Goal: Task Accomplishment & Management: Manage account settings

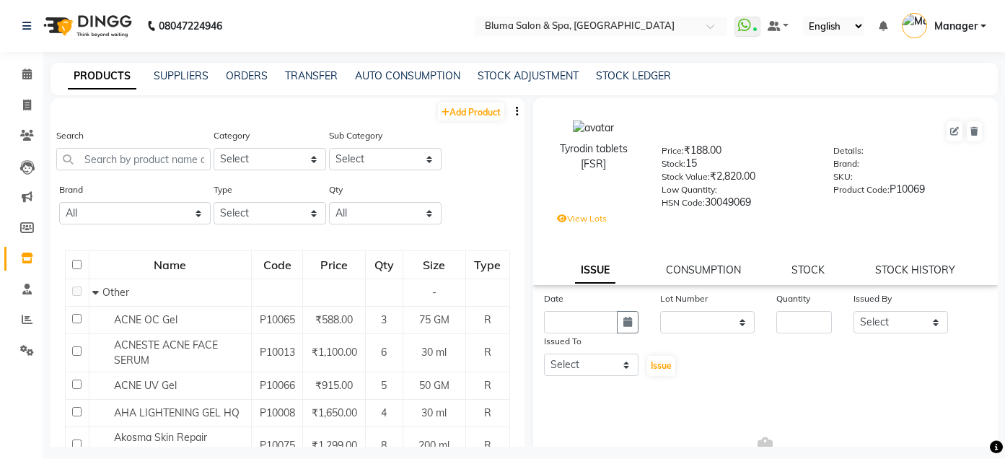
select select
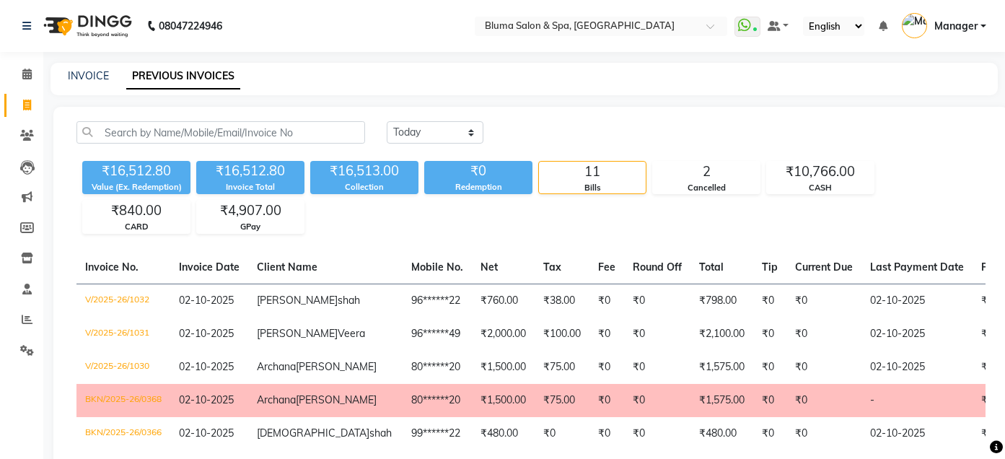
select select "yesterday"
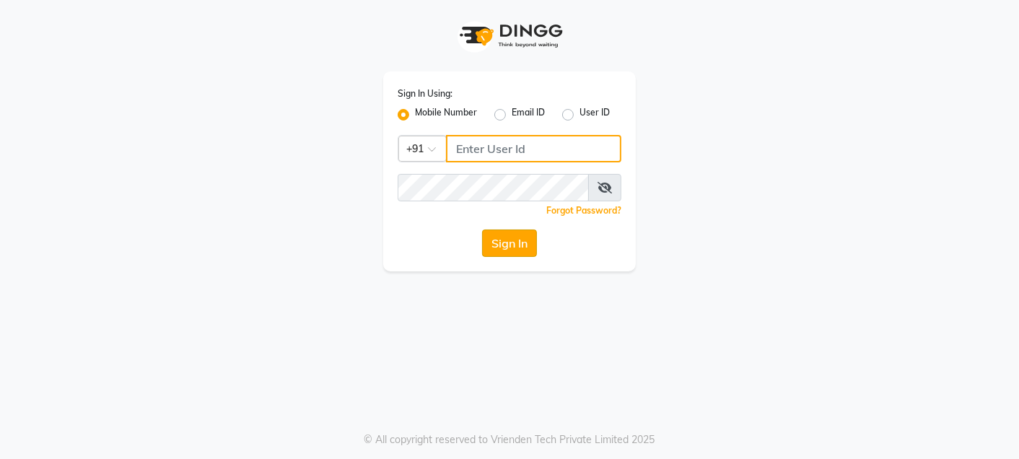
type input "9820033678"
click at [495, 238] on button "Sign In" at bounding box center [509, 242] width 55 height 27
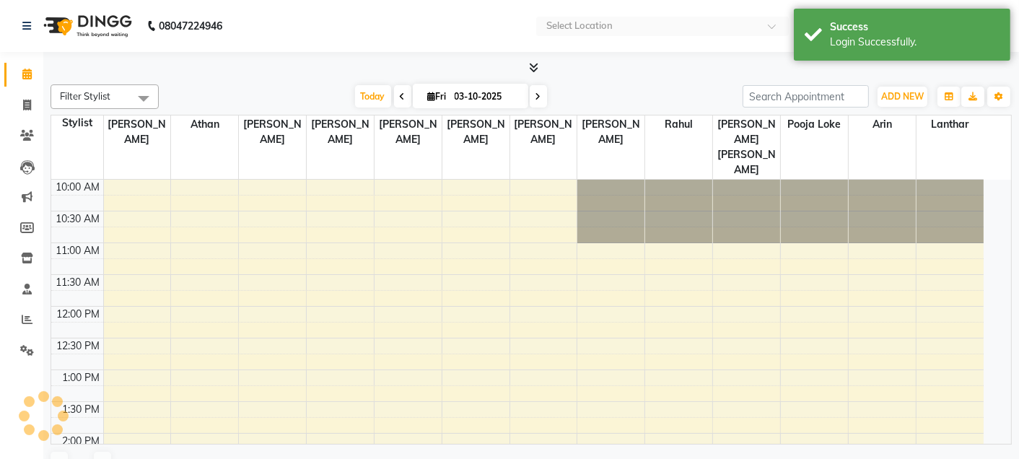
select select "en"
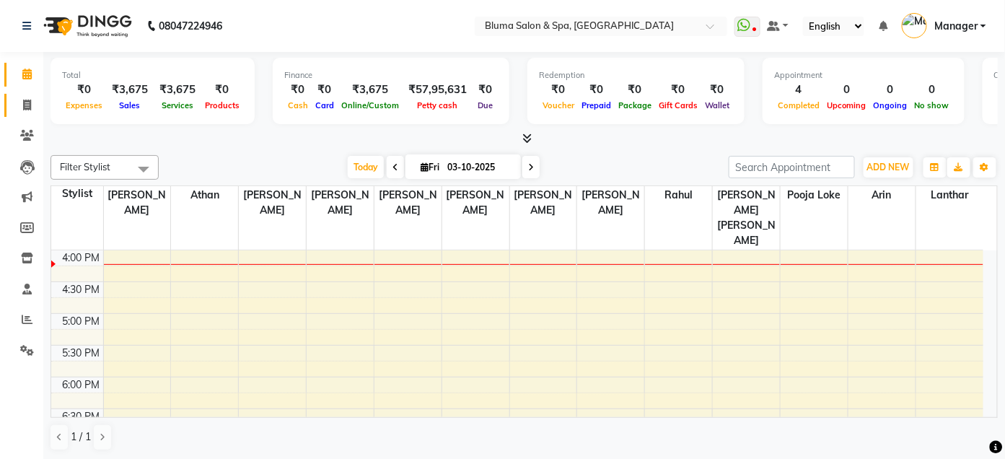
click at [17, 115] on link "Invoice" at bounding box center [21, 106] width 35 height 24
select select "service"
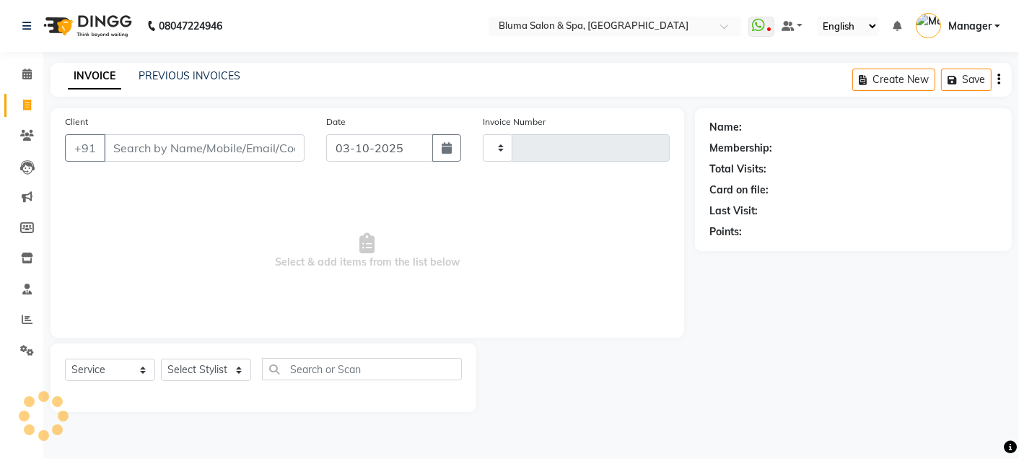
type input "1035"
select select "3653"
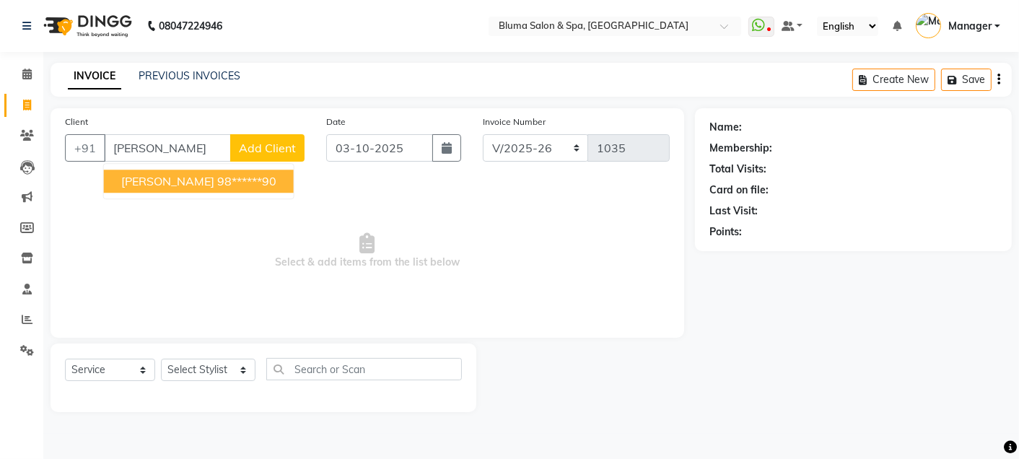
click at [233, 176] on ngb-highlight "98******90" at bounding box center [246, 181] width 59 height 14
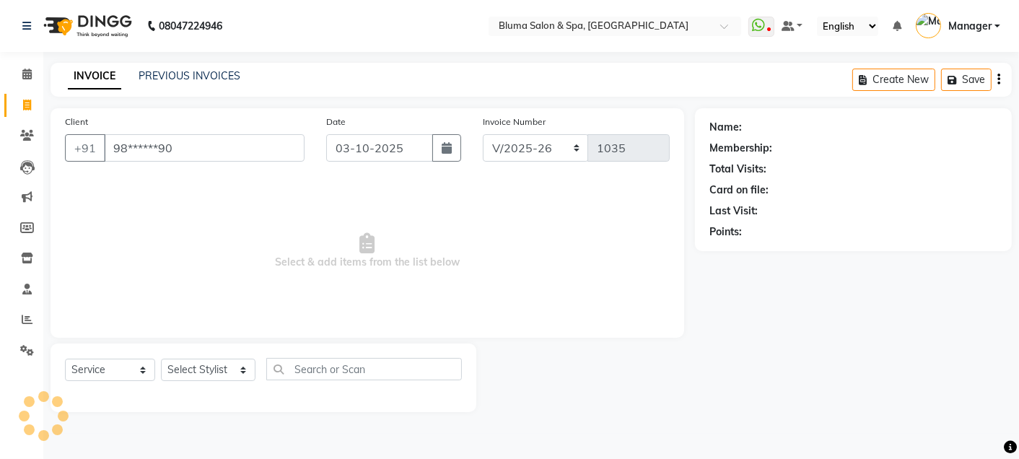
type input "98******90"
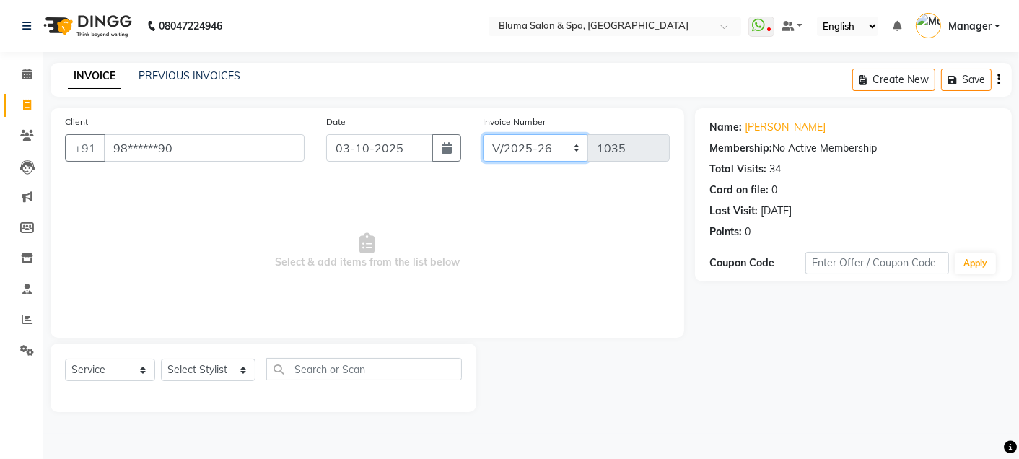
click at [536, 154] on select "ALN/2025-26 AL/2025-26 BKN/2025-26 BK/2025-26 V/2025 V/2025-26" at bounding box center [536, 147] width 106 height 27
select select "7730"
click at [483, 134] on select "ALN/2025-26 AL/2025-26 BKN/2025-26 BK/2025-26 V/2025 V/2025-26" at bounding box center [536, 147] width 106 height 27
type input "0369"
click at [240, 369] on select "Select Stylist Admin Ajay [PERSON_NAME] [PERSON_NAME] [PERSON_NAME] [PERSON_NAM…" at bounding box center [208, 370] width 95 height 22
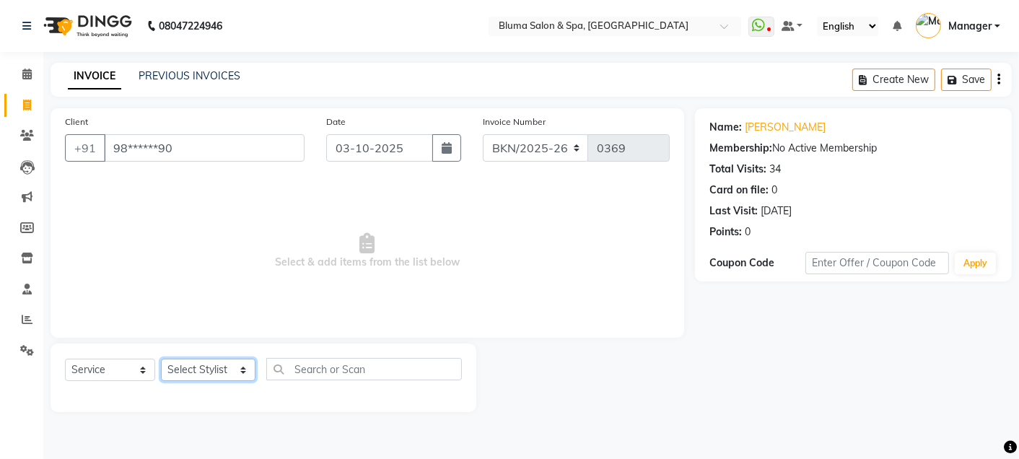
select select "85199"
click at [161, 359] on select "Select Stylist Admin Ajay [PERSON_NAME] [PERSON_NAME] [PERSON_NAME] [PERSON_NAM…" at bounding box center [208, 370] width 95 height 22
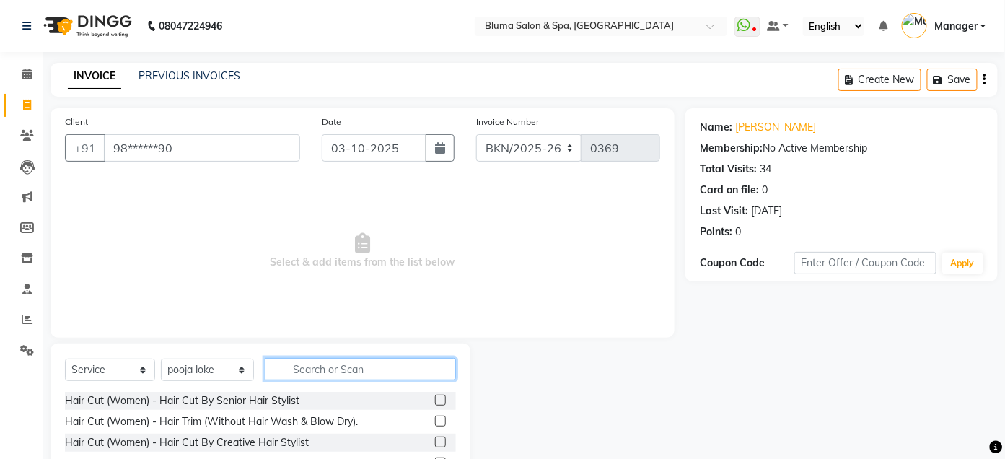
click at [364, 374] on input "text" at bounding box center [360, 369] width 191 height 22
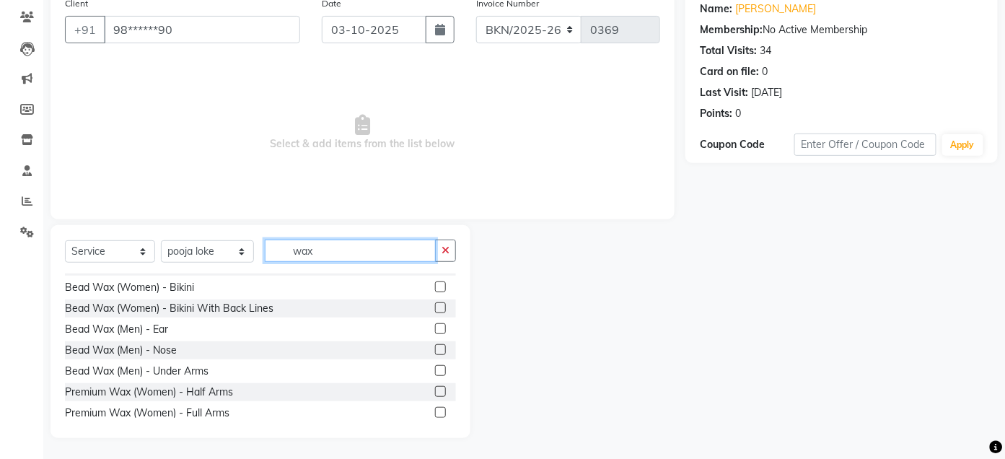
scroll to position [156, 0]
type input "wax"
click at [435, 405] on label at bounding box center [440, 410] width 11 height 11
click at [435, 406] on input "checkbox" at bounding box center [439, 410] width 9 height 9
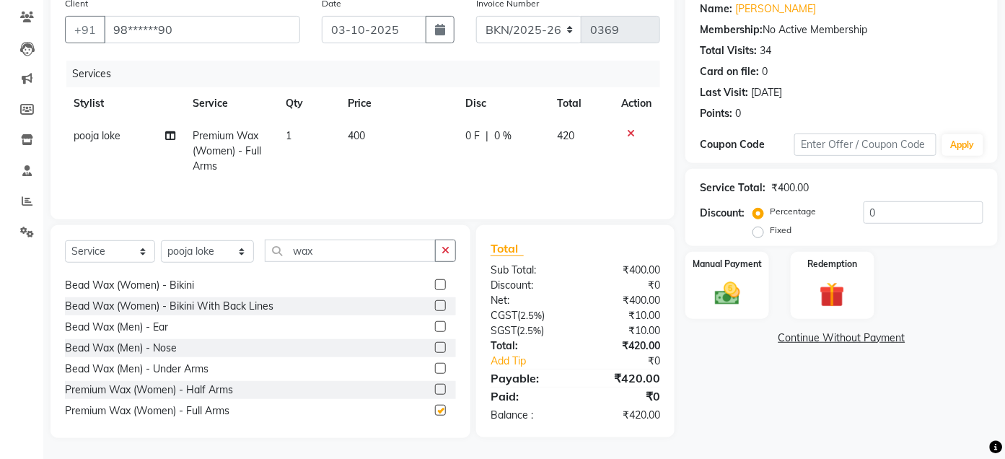
checkbox input "false"
click at [514, 138] on div "0 F | 0 %" at bounding box center [502, 135] width 74 height 15
select select "85199"
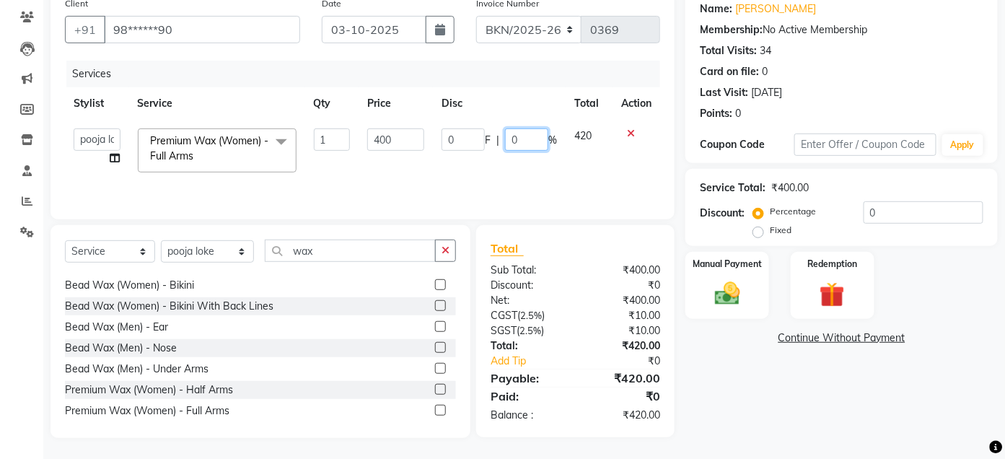
click at [531, 141] on input "0" at bounding box center [526, 139] width 43 height 22
type input "10"
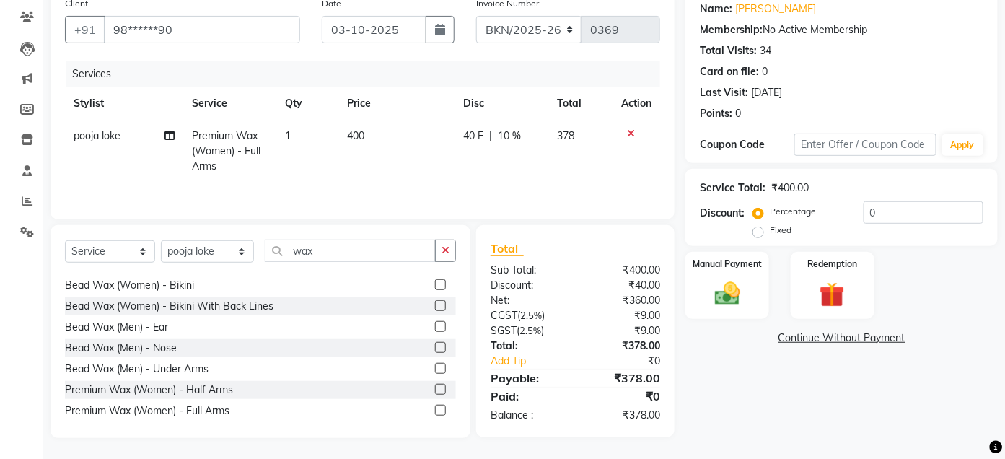
click at [720, 359] on div "Name: [PERSON_NAME] Membership: No Active Membership Total Visits: 34 Card on f…" at bounding box center [846, 214] width 323 height 448
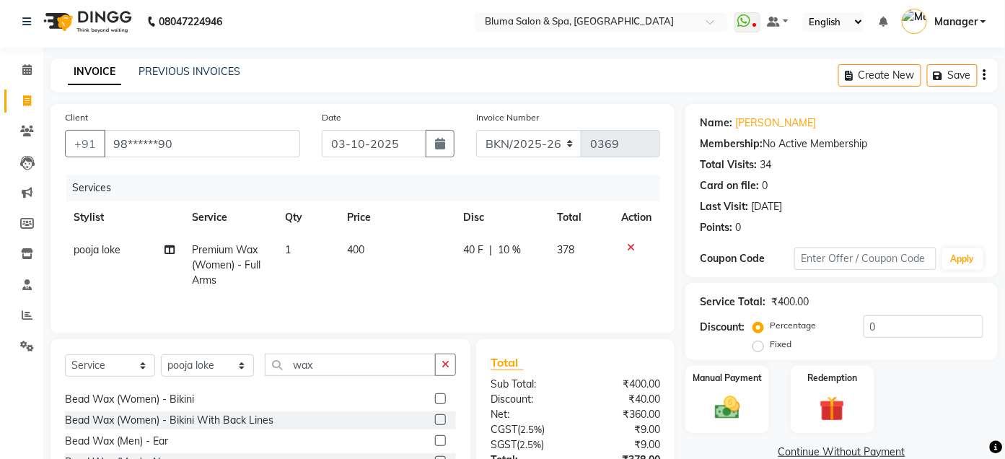
scroll to position [0, 0]
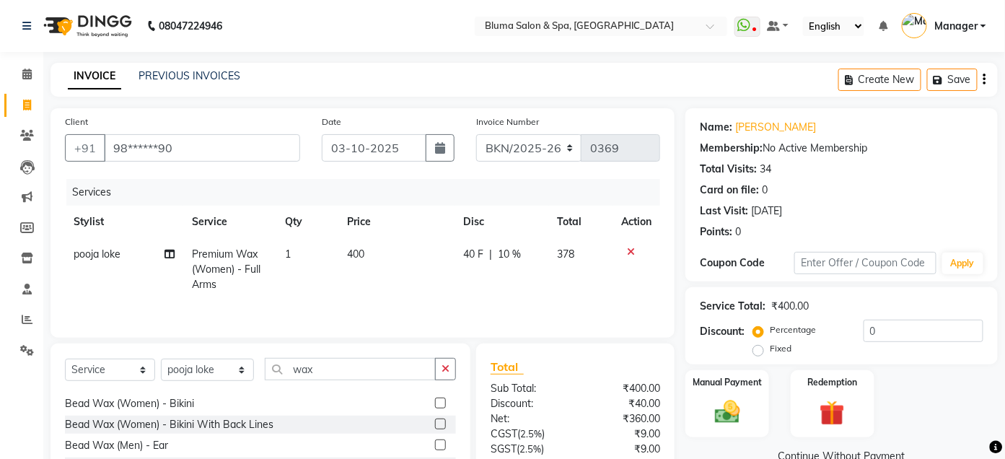
click at [983, 81] on button "button" at bounding box center [984, 80] width 3 height 34
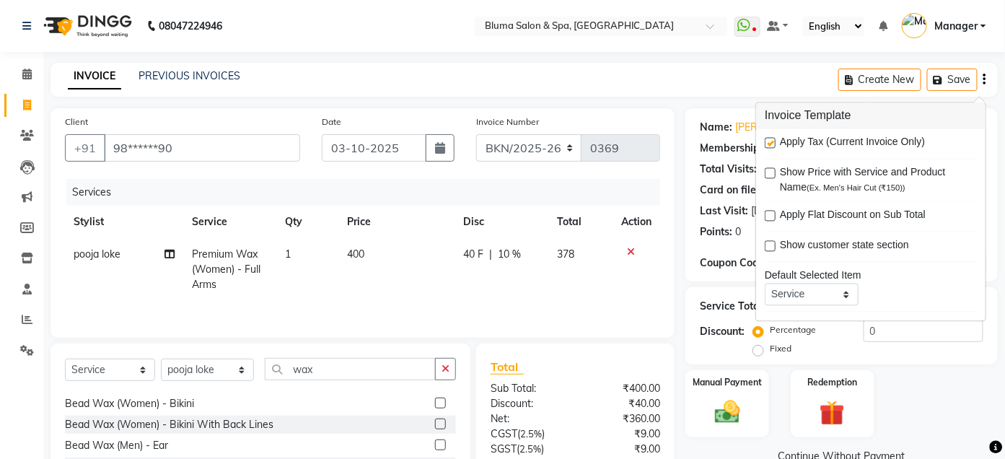
click at [768, 139] on label at bounding box center [770, 143] width 11 height 11
click at [768, 139] on input "checkbox" at bounding box center [769, 143] width 9 height 9
checkbox input "false"
click at [681, 215] on div "Client +91 98******90 Date [DATE] Invoice Number ALN/2025-26 AL/2025-26 BKN/202…" at bounding box center [363, 332] width 646 height 448
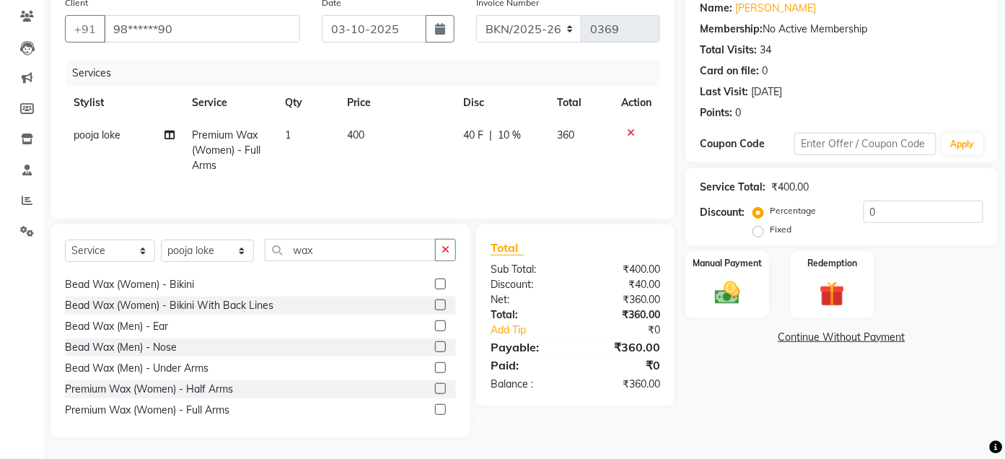
scroll to position [121, 0]
drag, startPoint x: 708, startPoint y: 357, endPoint x: 449, endPoint y: 266, distance: 274.8
click at [449, 266] on div "Client +91 98******90 Date [DATE] Invoice Number ALN/2025-26 AL/2025-26 BKN/202…" at bounding box center [524, 213] width 969 height 448
click at [449, 266] on div "Select Service Product Membership Package Voucher Prepaid Gift Card Select Styl…" at bounding box center [260, 256] width 391 height 34
click at [444, 255] on icon "button" at bounding box center [446, 250] width 8 height 10
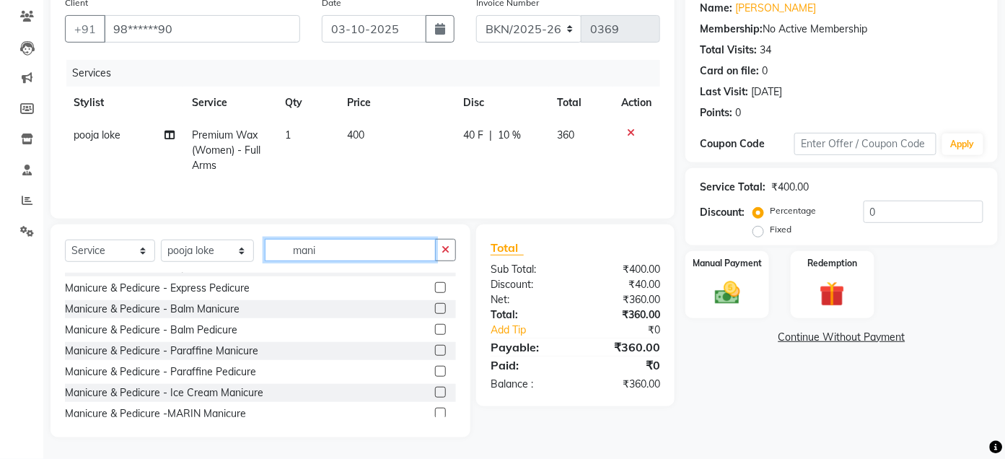
scroll to position [0, 0]
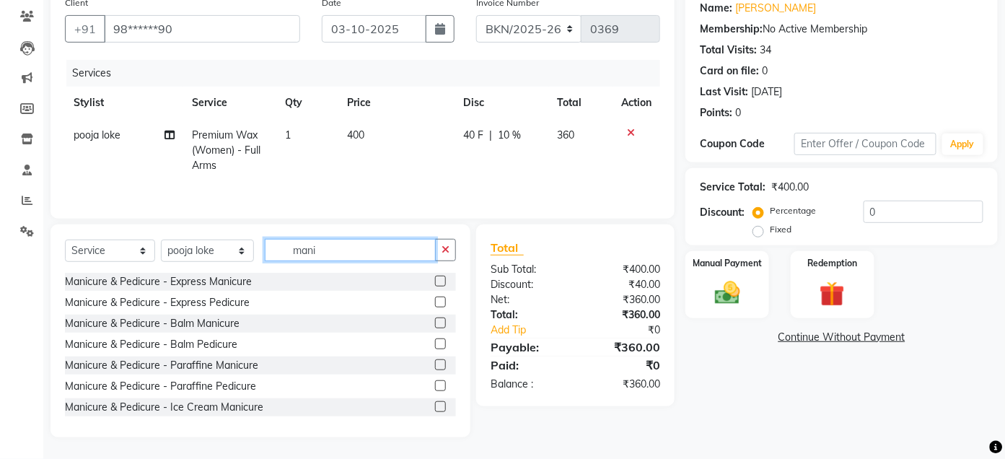
type input "mani"
click at [435, 282] on label at bounding box center [440, 281] width 11 height 11
click at [435, 282] on input "checkbox" at bounding box center [439, 281] width 9 height 9
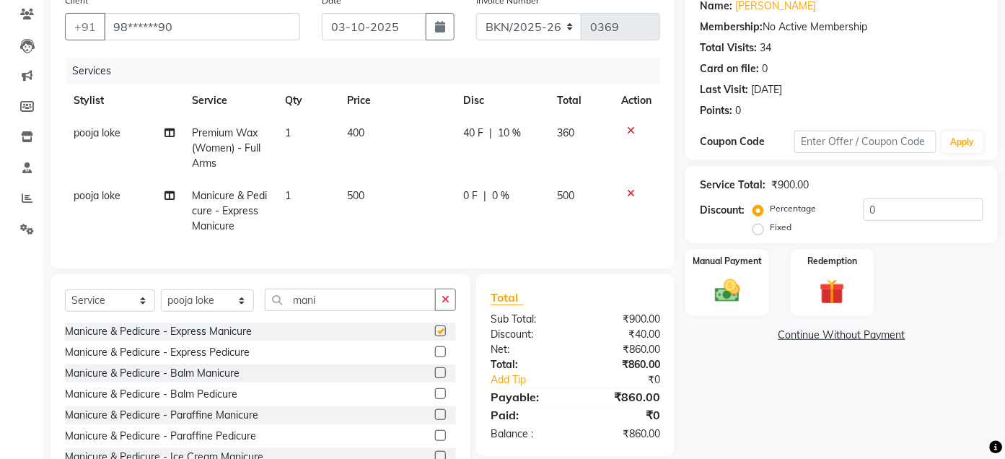
checkbox input "false"
click at [507, 201] on span "0 %" at bounding box center [501, 195] width 17 height 15
select select "85199"
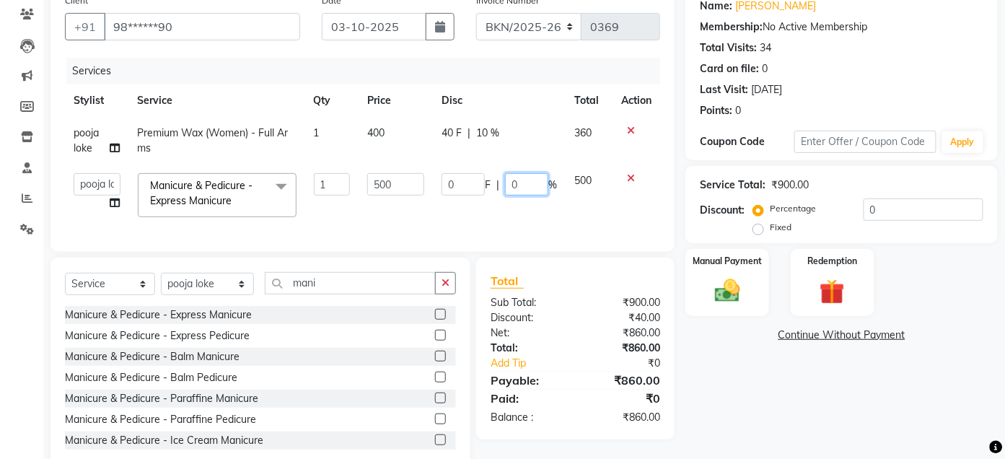
click at [523, 187] on input "0" at bounding box center [526, 184] width 43 height 22
type input "10"
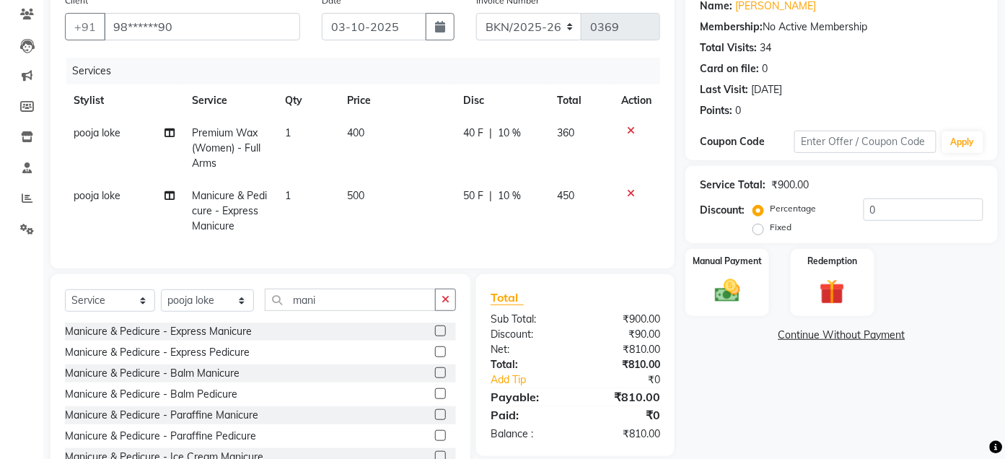
click at [740, 393] on div "Name: [PERSON_NAME] Membership: No Active Membership Total Visits: 34 Card on f…" at bounding box center [846, 237] width 323 height 500
drag, startPoint x: 457, startPoint y: 312, endPoint x: 447, endPoint y: 312, distance: 10.1
click at [447, 312] on div "Select Service Product Membership Package Voucher Prepaid Gift Card Select Styl…" at bounding box center [261, 380] width 420 height 213
click at [447, 304] on icon "button" at bounding box center [446, 299] width 8 height 10
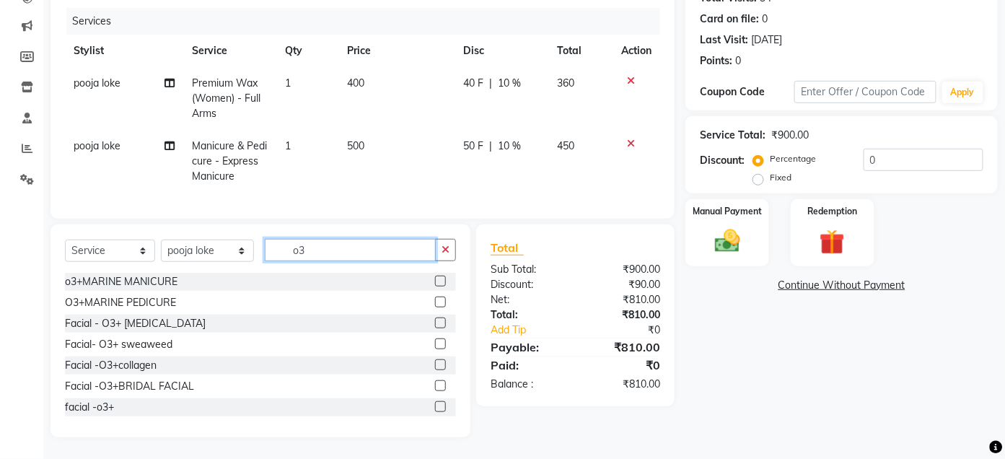
scroll to position [184, 0]
type input "o3"
click at [435, 363] on label at bounding box center [440, 364] width 11 height 11
click at [435, 363] on input "checkbox" at bounding box center [439, 365] width 9 height 9
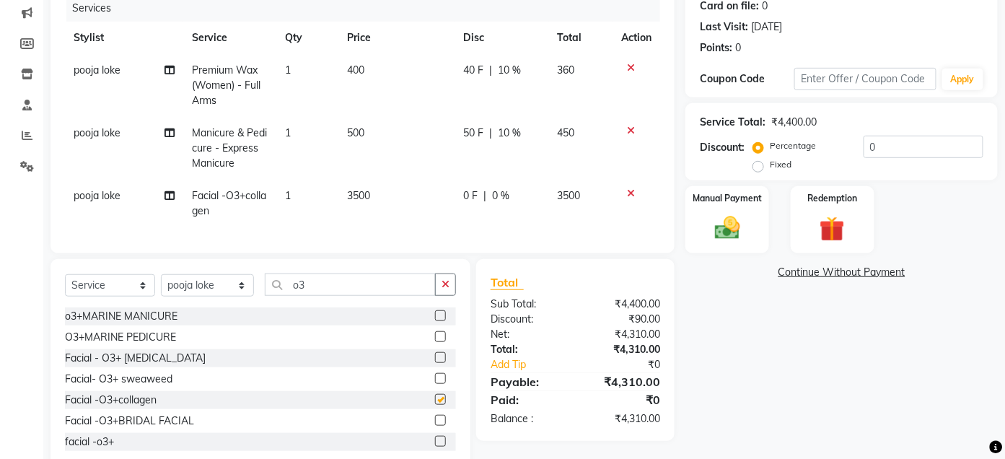
checkbox input "false"
click at [494, 193] on span "0 %" at bounding box center [501, 195] width 17 height 15
select select "85199"
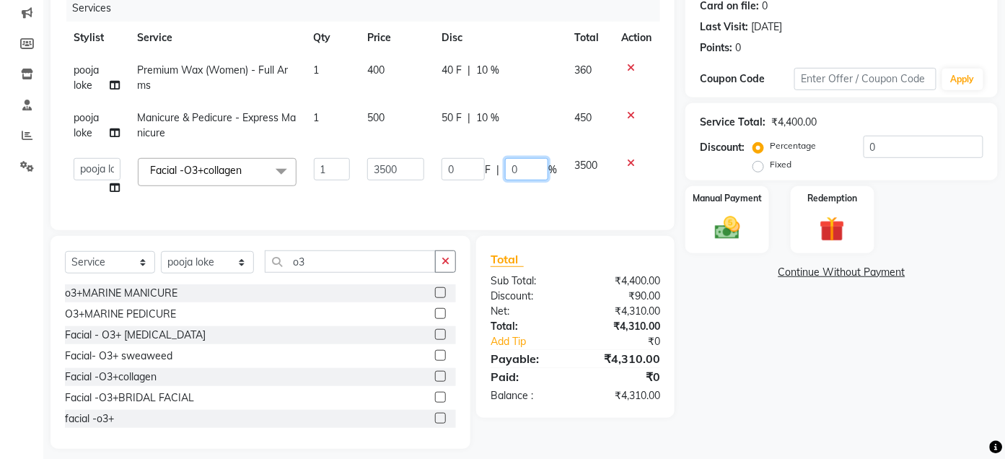
click at [525, 178] on input "0" at bounding box center [526, 169] width 43 height 22
type input "10"
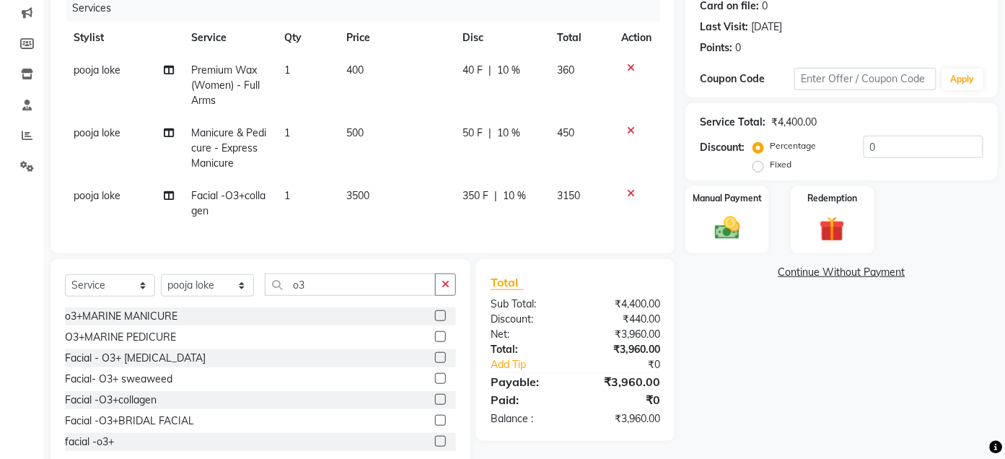
click at [709, 334] on div "Name: [PERSON_NAME] Membership: No Active Membership Total Visits: 34 Card on f…" at bounding box center [846, 198] width 323 height 548
click at [444, 291] on button "button" at bounding box center [445, 284] width 21 height 22
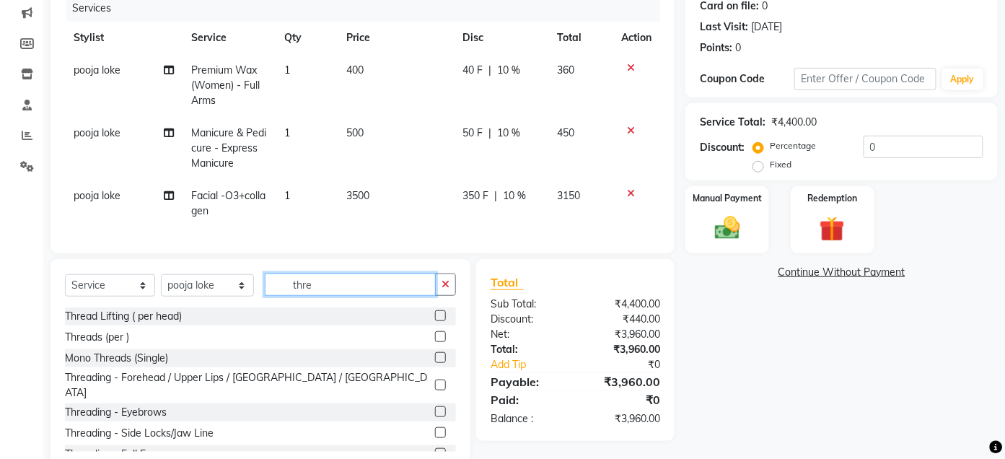
type input "thre"
click at [435, 410] on label at bounding box center [440, 411] width 11 height 11
click at [435, 410] on input "checkbox" at bounding box center [439, 412] width 9 height 9
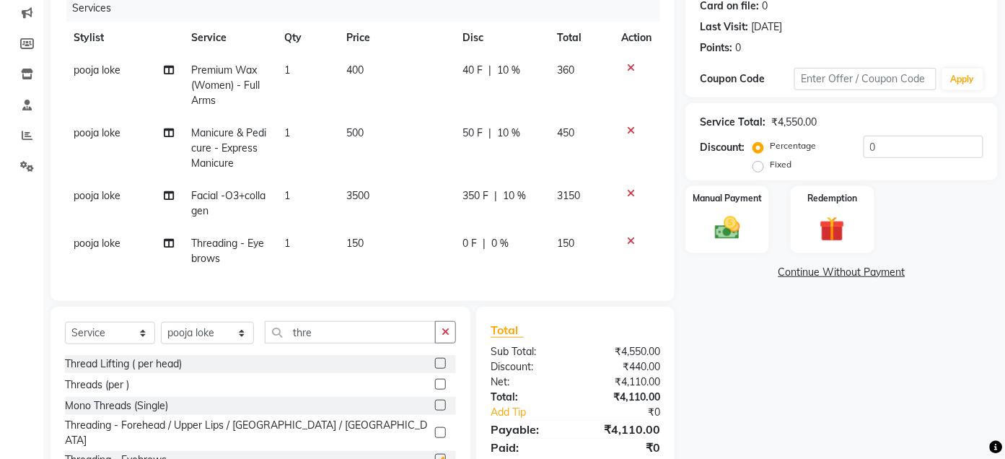
checkbox input "false"
click at [495, 244] on span "0 %" at bounding box center [499, 243] width 17 height 15
select select "85199"
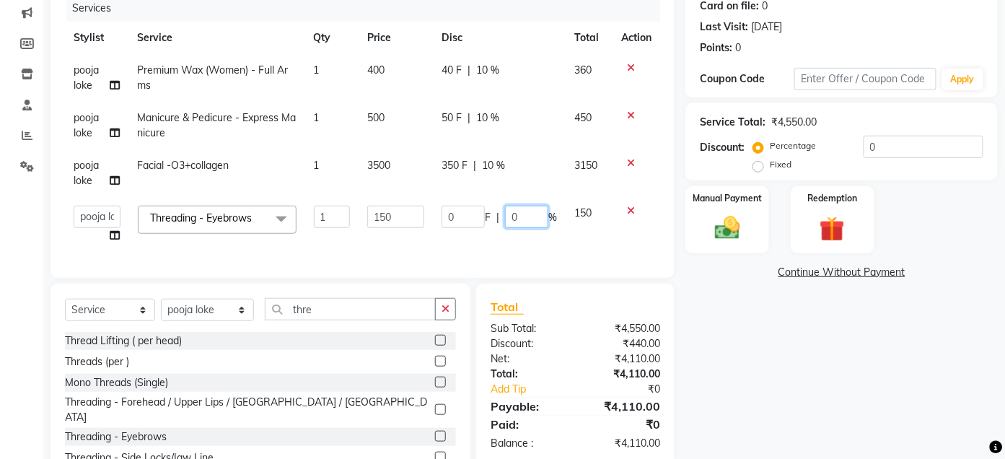
click at [529, 216] on input "0" at bounding box center [526, 217] width 43 height 22
click at [522, 216] on input "10" at bounding box center [526, 217] width 43 height 22
type input "1"
type input "10"
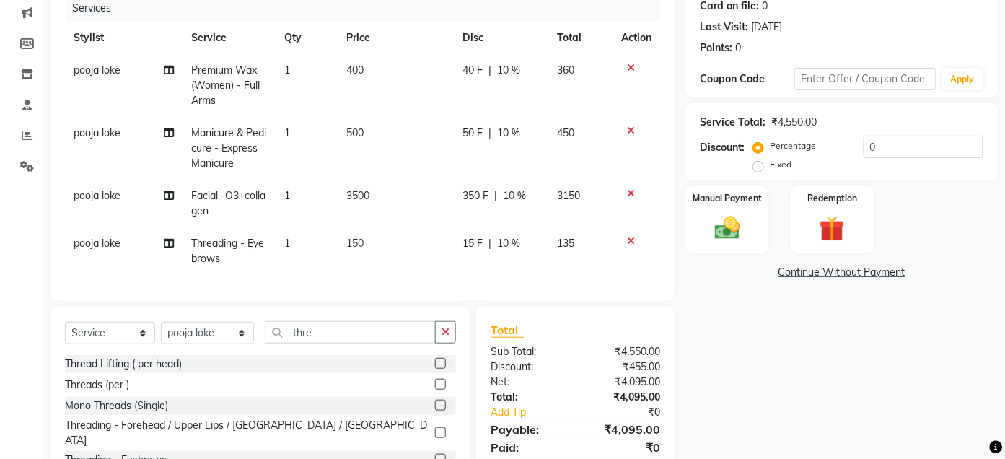
click at [689, 274] on link "Continue Without Payment" at bounding box center [841, 272] width 307 height 15
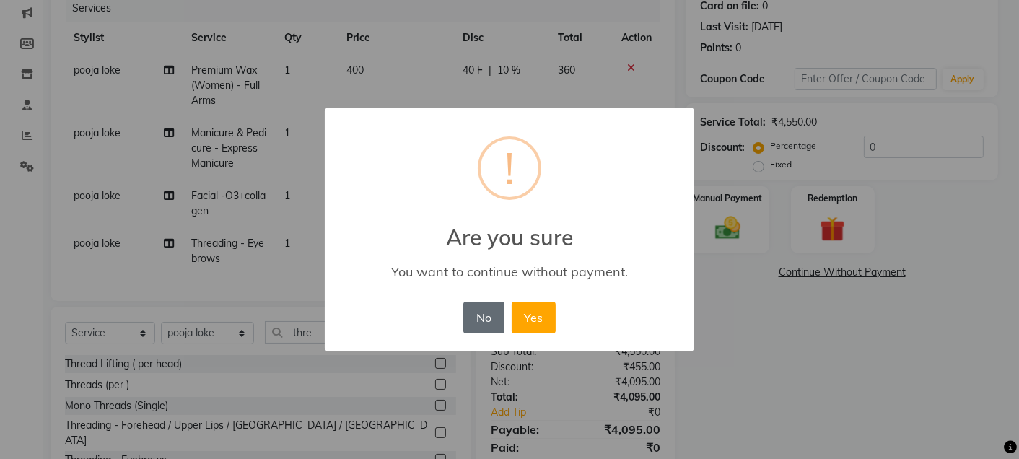
click at [478, 317] on button "No" at bounding box center [483, 318] width 40 height 32
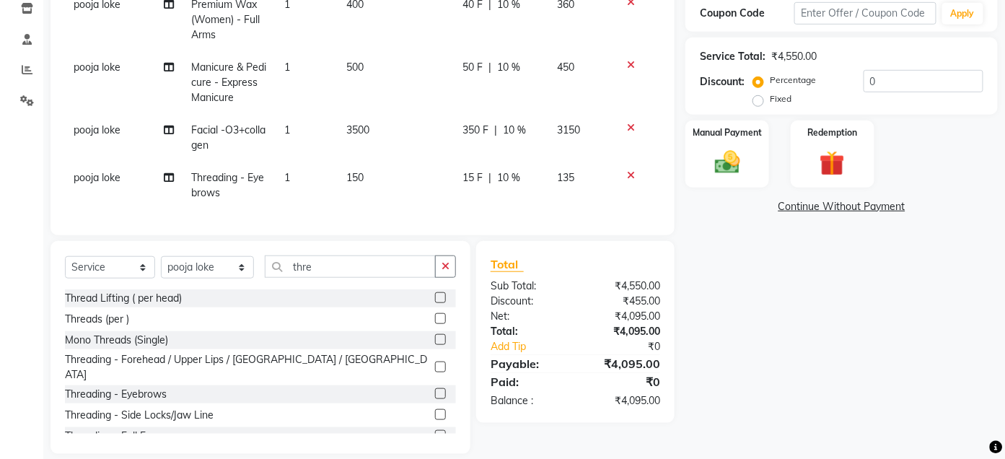
scroll to position [279, 0]
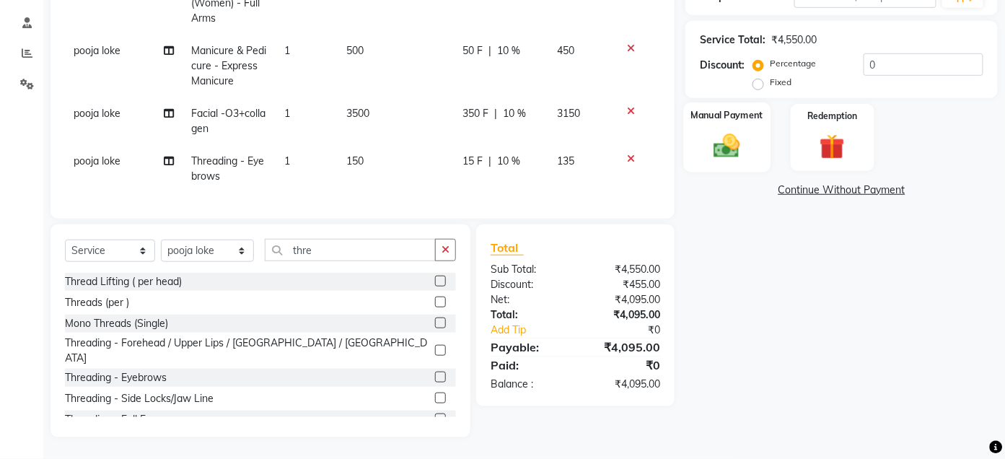
click at [749, 147] on div "Manual Payment" at bounding box center [727, 137] width 87 height 70
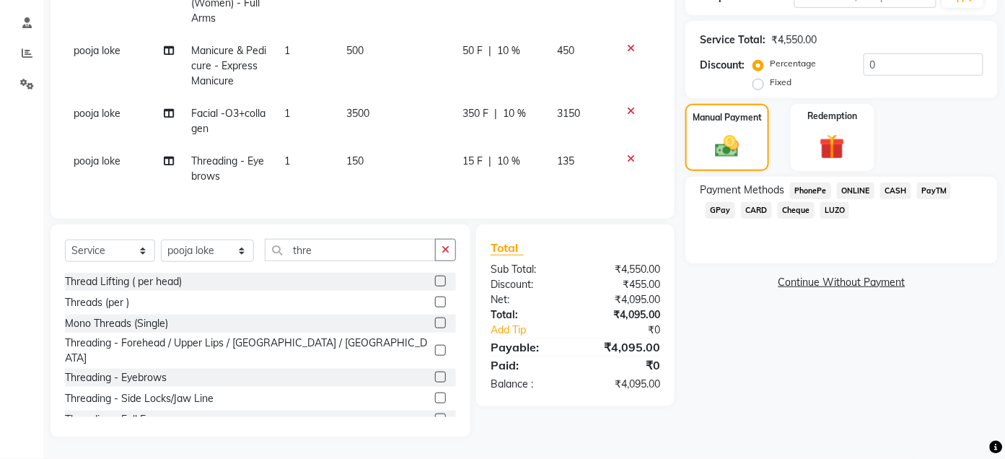
click at [890, 183] on span "CASH" at bounding box center [895, 191] width 31 height 17
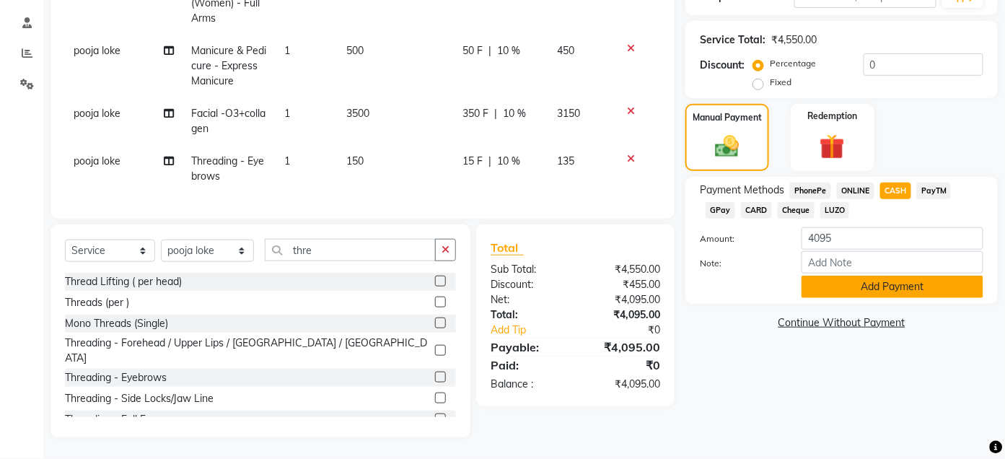
click at [900, 278] on button "Add Payment" at bounding box center [893, 287] width 182 height 22
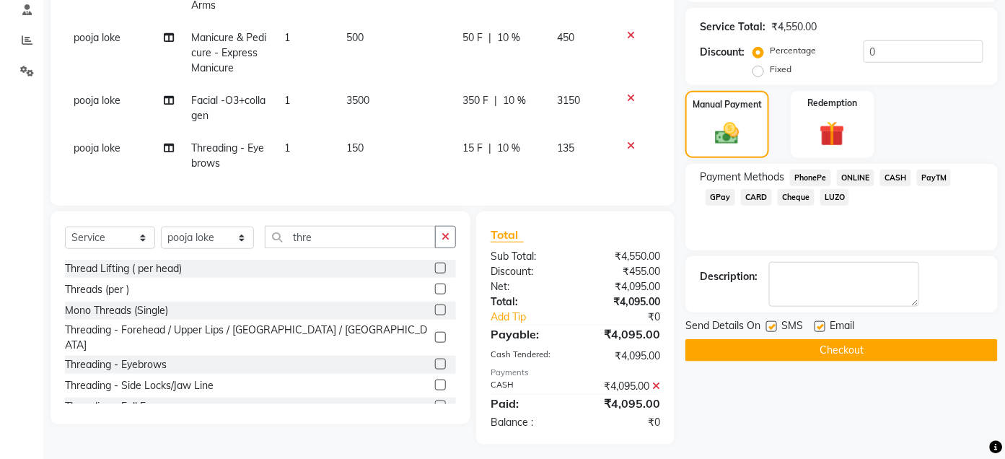
click at [775, 328] on label at bounding box center [771, 326] width 11 height 11
click at [775, 328] on input "checkbox" at bounding box center [770, 327] width 9 height 9
checkbox input "false"
click at [824, 326] on label at bounding box center [820, 326] width 11 height 11
click at [824, 326] on input "checkbox" at bounding box center [819, 327] width 9 height 9
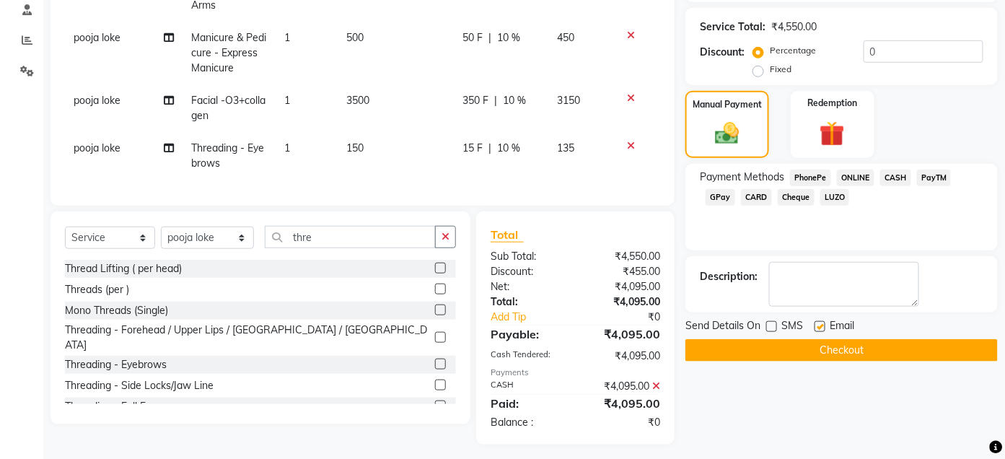
checkbox input "false"
click at [830, 343] on button "Checkout" at bounding box center [841, 350] width 312 height 22
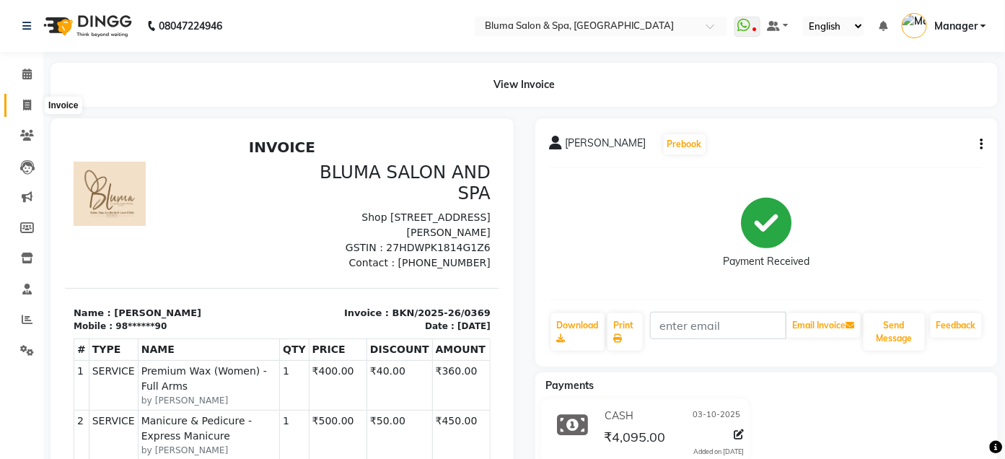
click at [28, 110] on span at bounding box center [26, 105] width 25 height 17
select select "3653"
select select "service"
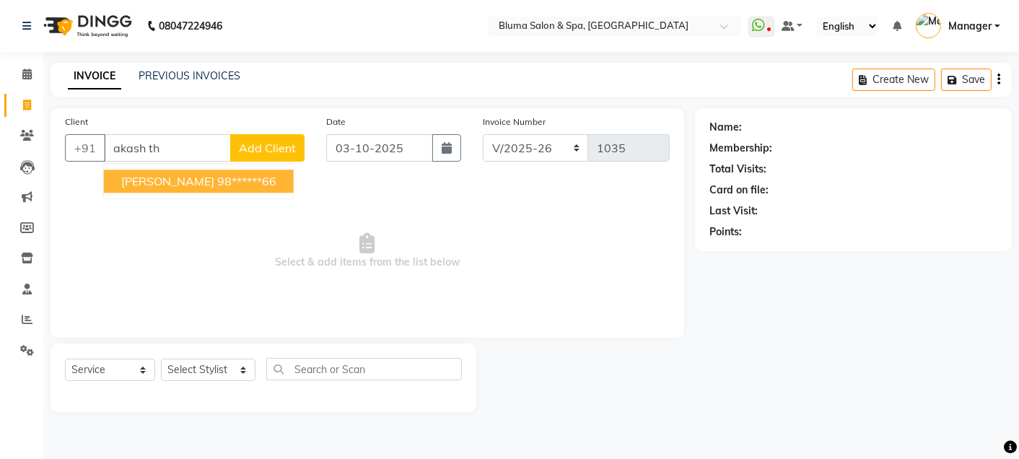
click at [230, 190] on button "[PERSON_NAME] 98******66" at bounding box center [199, 181] width 190 height 23
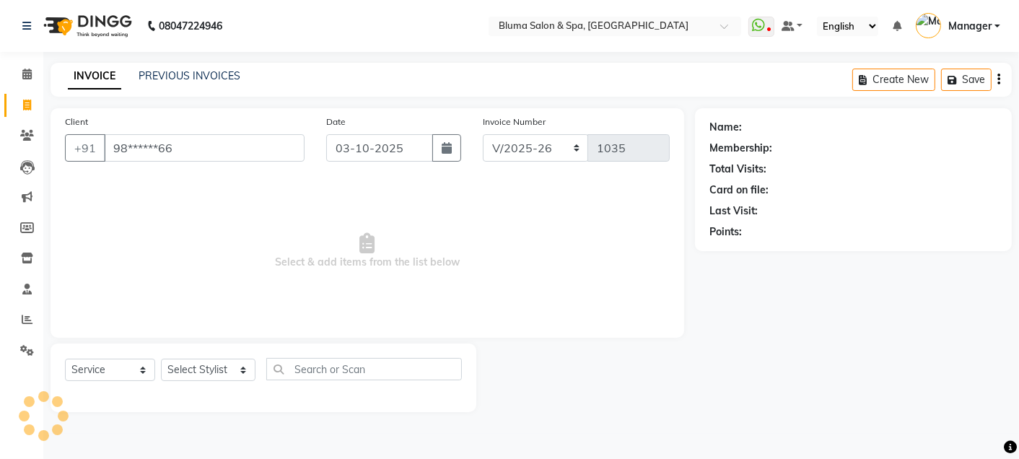
type input "98******66"
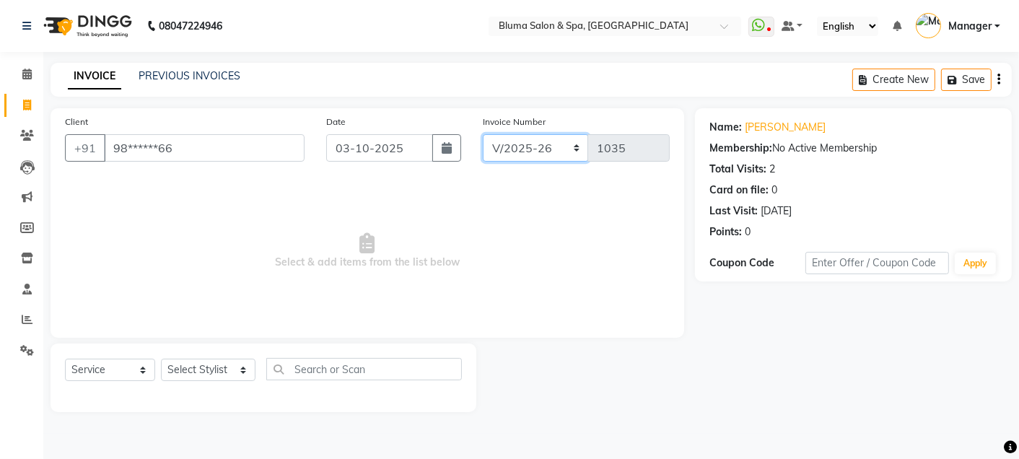
click at [546, 157] on select "ALN/2025-26 AL/2025-26 BKN/2025-26 BK/2025-26 V/2025 V/2025-26" at bounding box center [536, 147] width 106 height 27
select select "7730"
click at [483, 134] on select "ALN/2025-26 AL/2025-26 BKN/2025-26 BK/2025-26 V/2025 V/2025-26" at bounding box center [536, 147] width 106 height 27
type input "0370"
click at [242, 371] on select "Select Stylist Admin Ajay [PERSON_NAME] [PERSON_NAME] [PERSON_NAME] [PERSON_NAM…" at bounding box center [208, 370] width 95 height 22
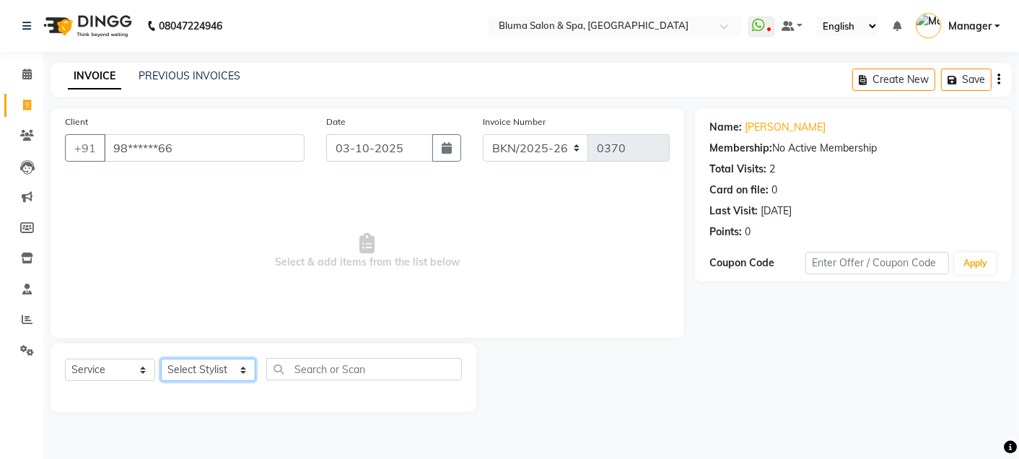
select select "59836"
click at [161, 359] on select "Select Stylist Admin Ajay [PERSON_NAME] [PERSON_NAME] [PERSON_NAME] [PERSON_NAM…" at bounding box center [208, 370] width 95 height 22
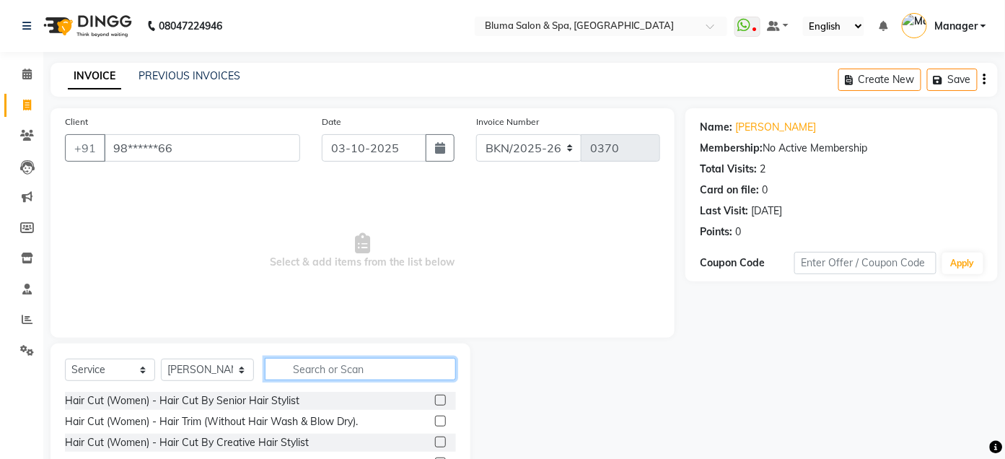
click at [323, 360] on input "text" at bounding box center [360, 369] width 191 height 22
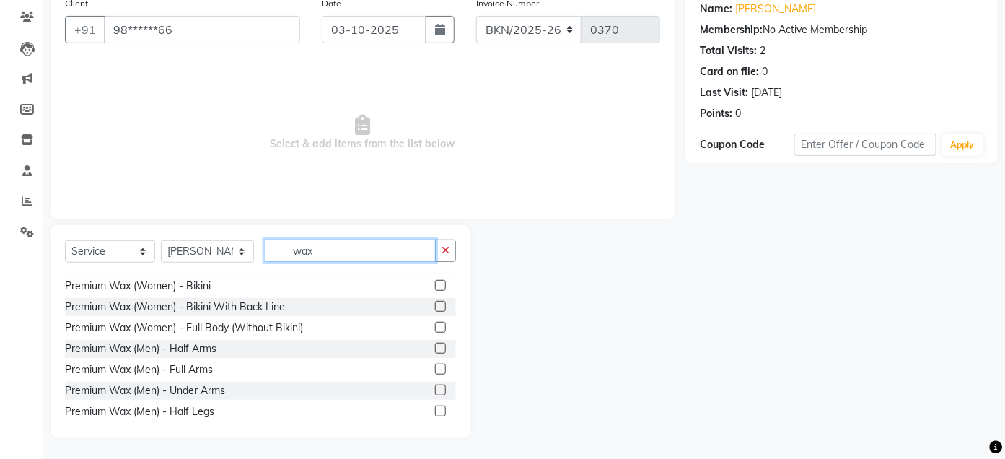
scroll to position [492, 0]
type input "wax"
click at [435, 361] on label at bounding box center [440, 366] width 11 height 11
click at [435, 363] on input "checkbox" at bounding box center [439, 367] width 9 height 9
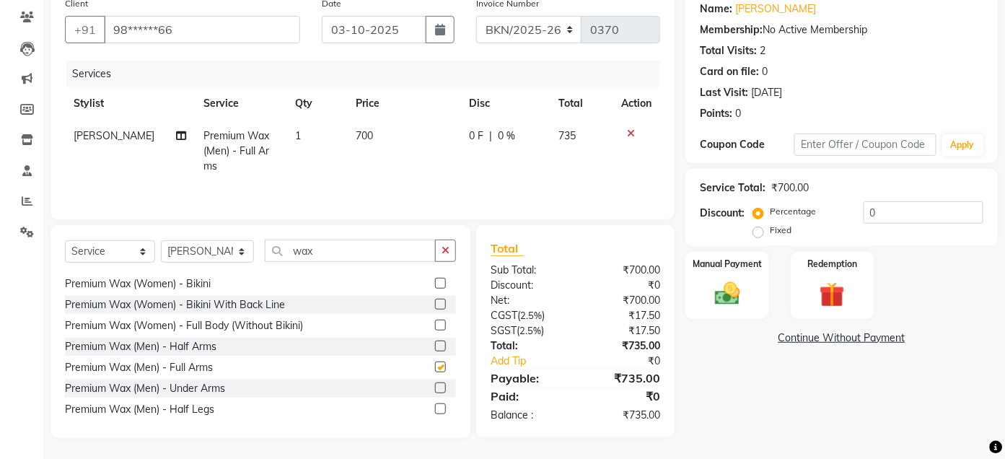
checkbox input "false"
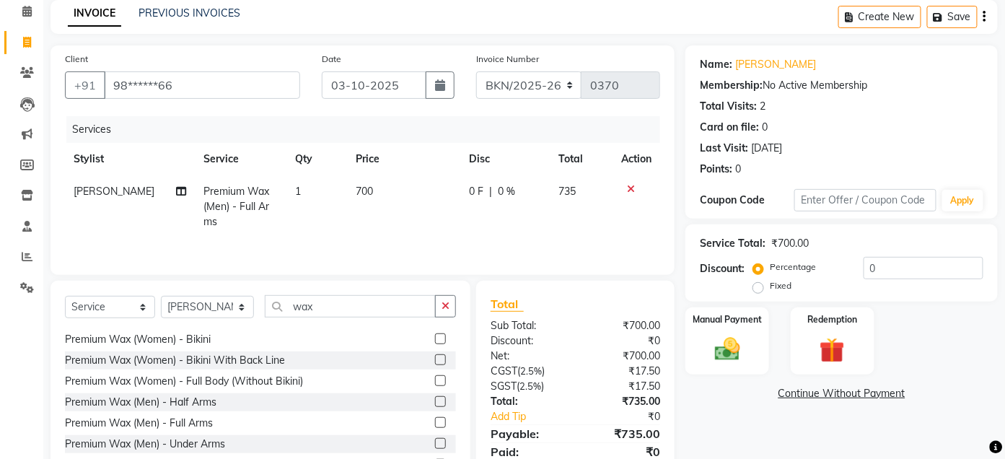
scroll to position [0, 0]
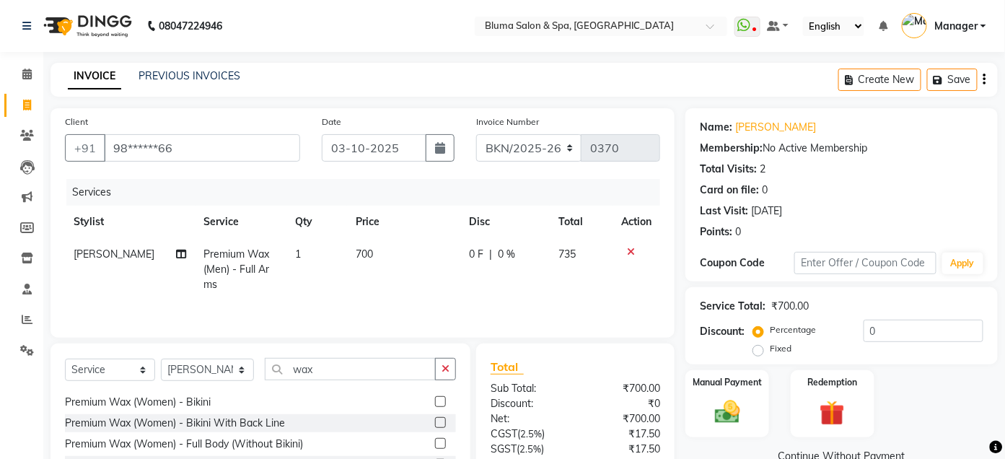
click at [985, 80] on icon "button" at bounding box center [984, 79] width 3 height 1
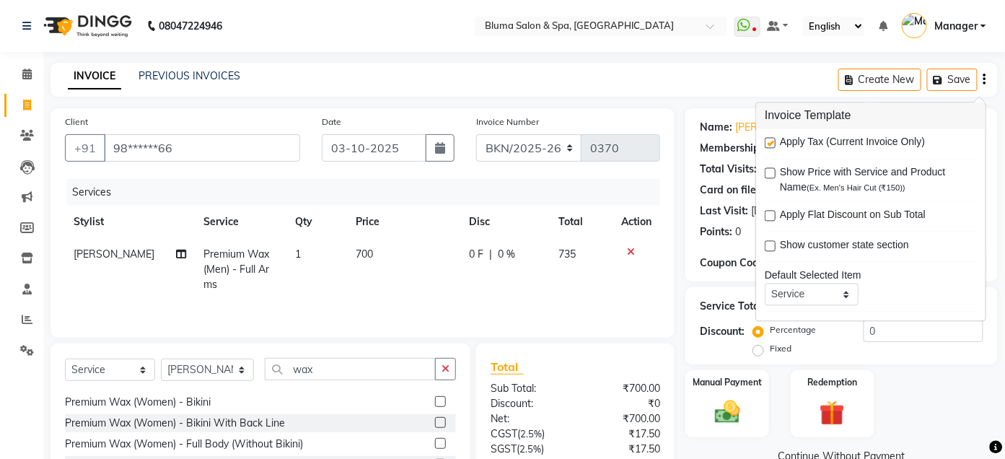
click at [766, 142] on label at bounding box center [770, 143] width 11 height 11
click at [766, 142] on input "checkbox" at bounding box center [769, 143] width 9 height 9
checkbox input "false"
click at [670, 233] on div "Client +91 98******66 Date [DATE] Invoice Number ALN/2025-26 AL/2025-26 BKN/202…" at bounding box center [363, 222] width 624 height 229
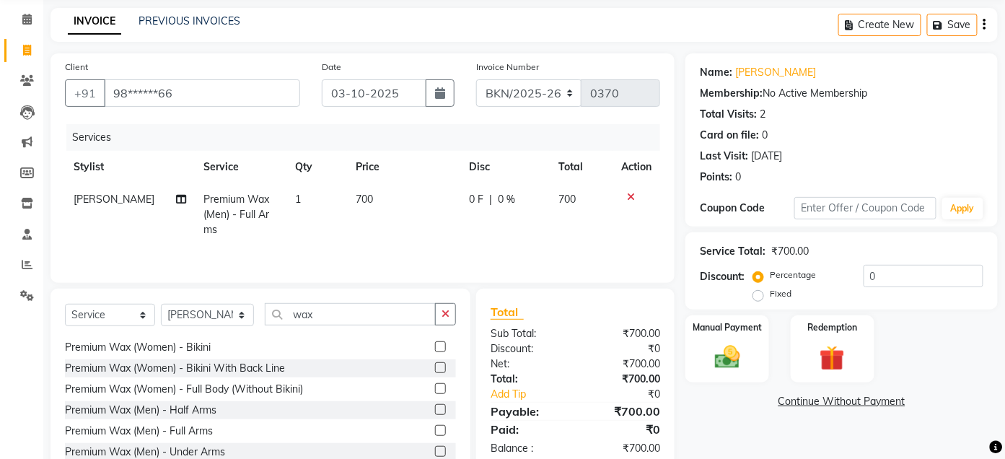
scroll to position [121, 0]
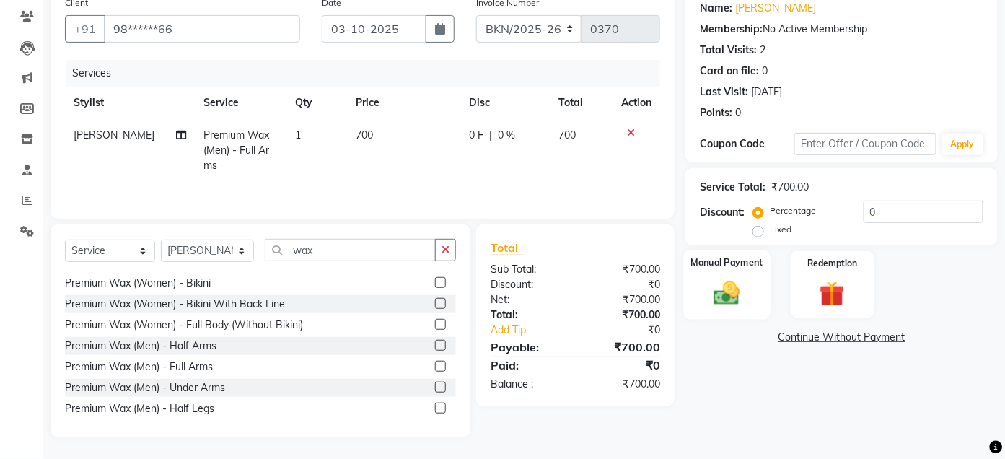
click at [750, 281] on div "Manual Payment" at bounding box center [727, 285] width 87 height 70
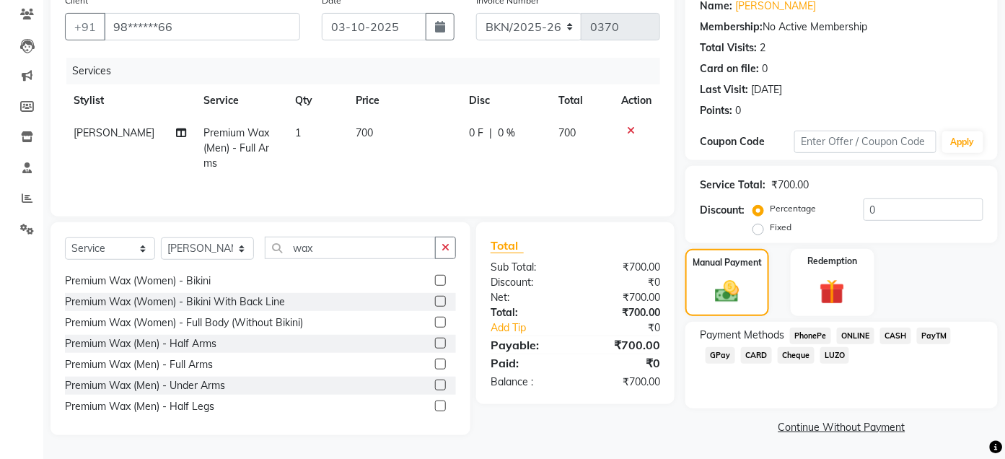
click at [902, 336] on span "CASH" at bounding box center [895, 336] width 31 height 17
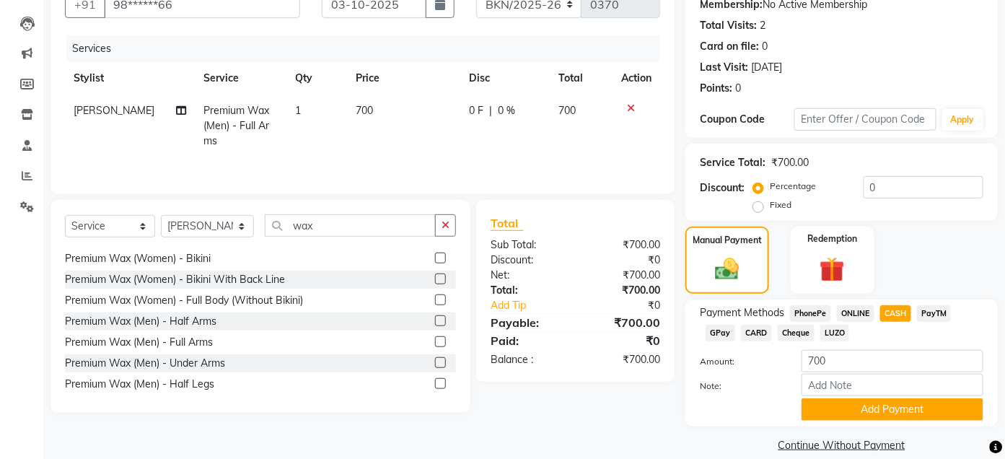
scroll to position [163, 0]
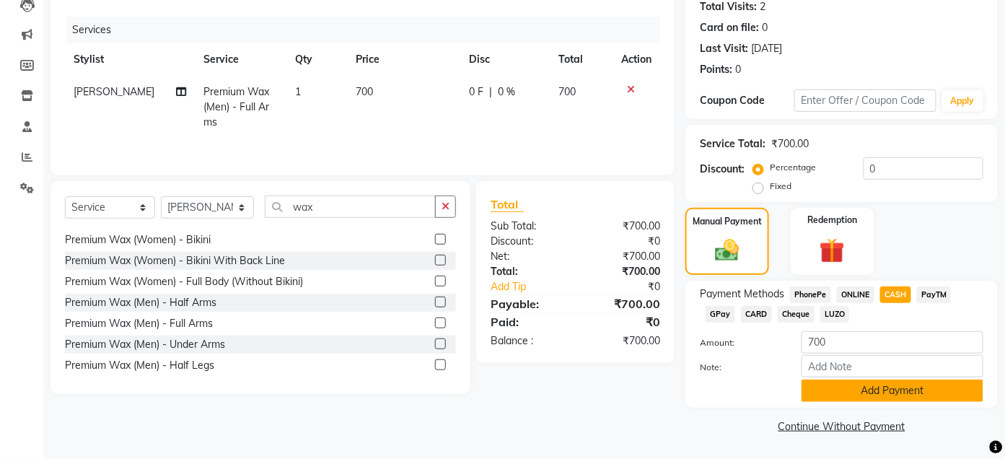
click at [889, 387] on button "Add Payment" at bounding box center [893, 391] width 182 height 22
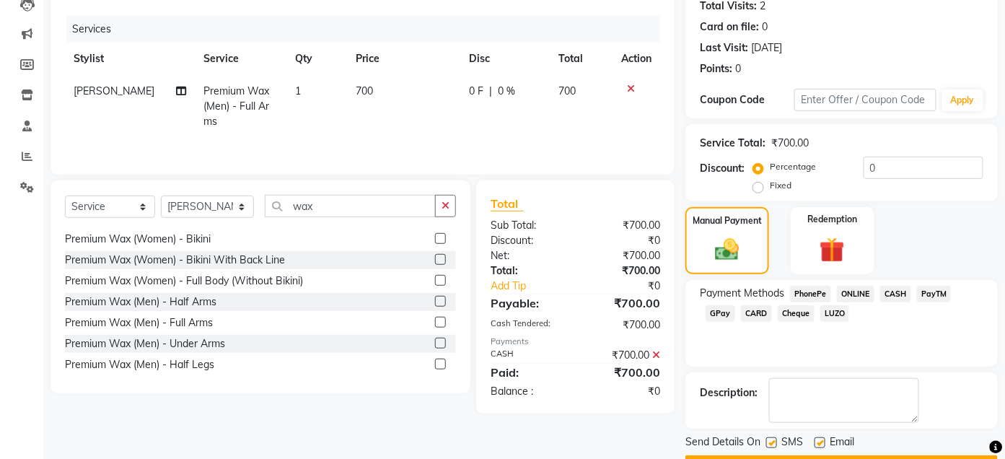
scroll to position [203, 0]
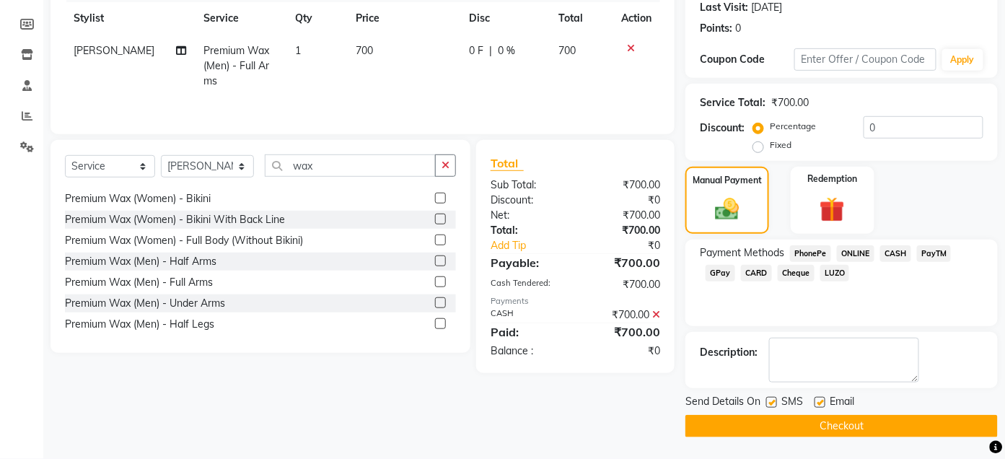
click at [773, 406] on label at bounding box center [771, 402] width 11 height 11
click at [773, 406] on input "checkbox" at bounding box center [770, 402] width 9 height 9
checkbox input "false"
click at [822, 404] on label at bounding box center [820, 402] width 11 height 11
click at [822, 404] on input "checkbox" at bounding box center [819, 402] width 9 height 9
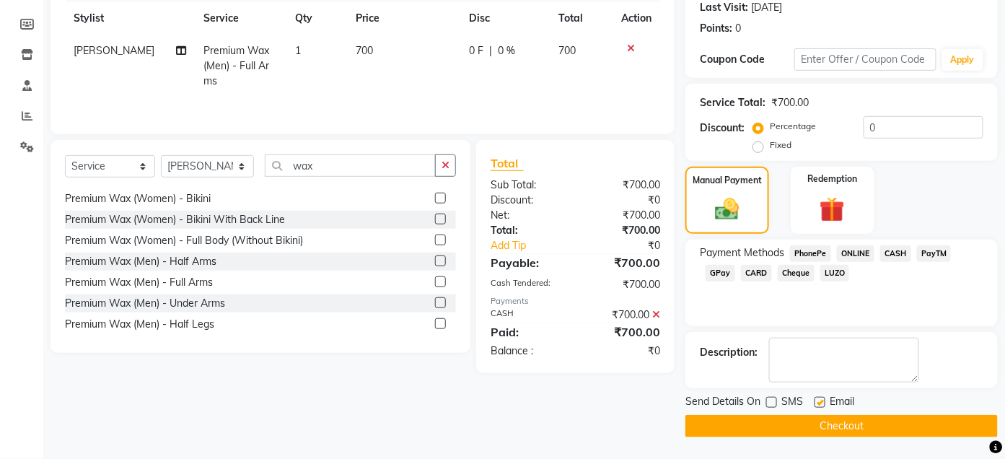
checkbox input "false"
click at [833, 428] on button "Checkout" at bounding box center [841, 426] width 312 height 22
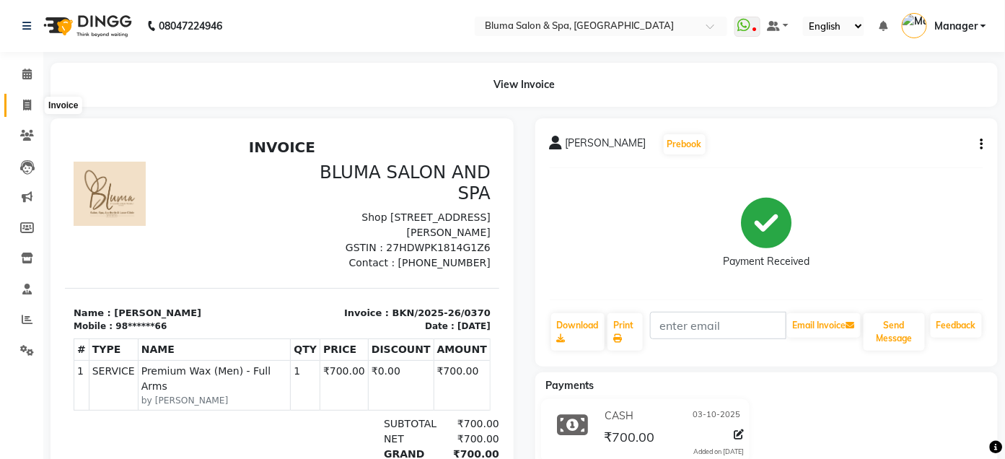
click at [19, 102] on span at bounding box center [26, 105] width 25 height 17
select select "service"
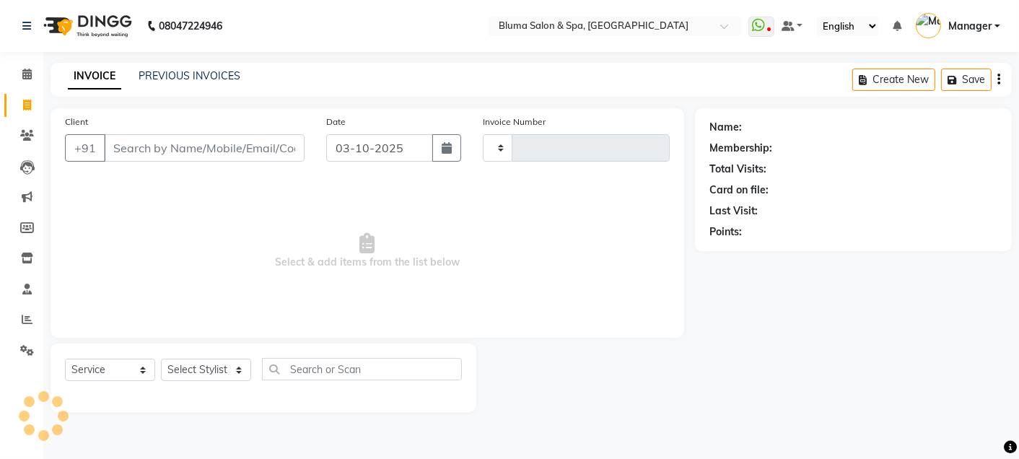
type input "1035"
select select "3653"
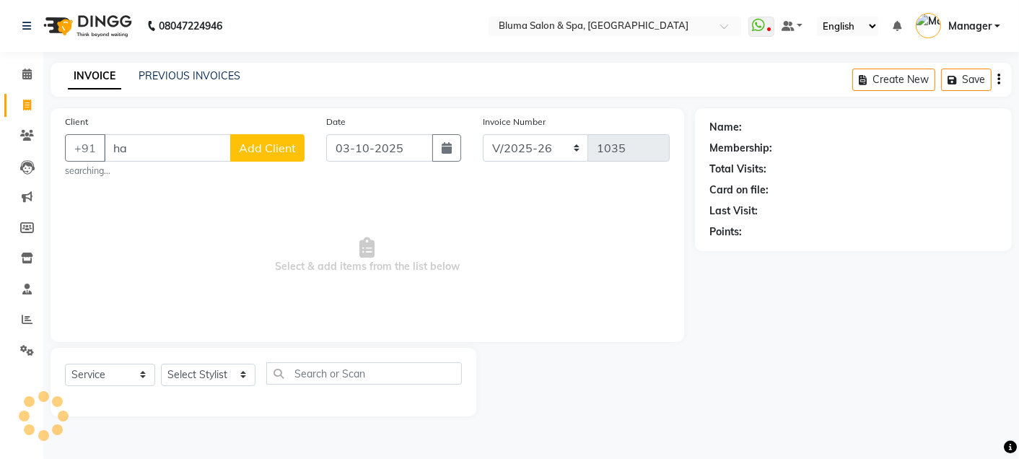
type input "h"
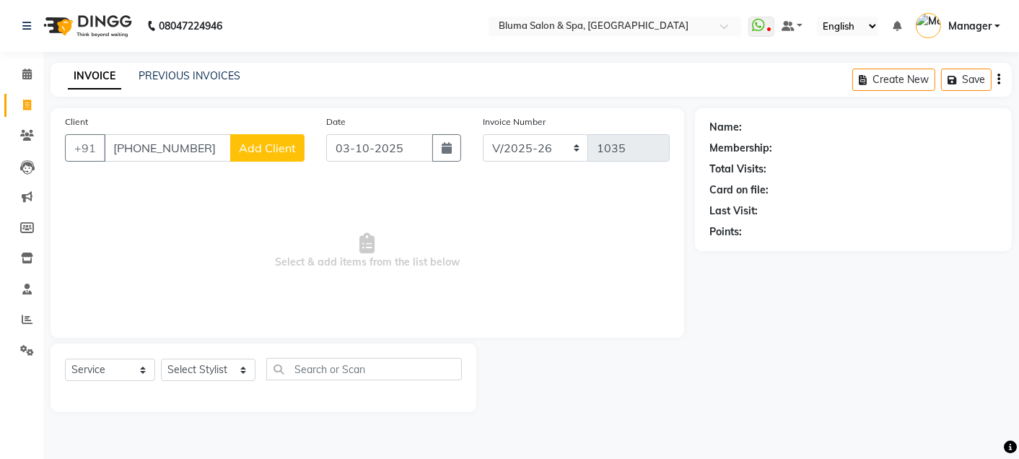
type input "[PHONE_NUMBER]"
click at [253, 143] on span "Add Client" at bounding box center [267, 148] width 57 height 14
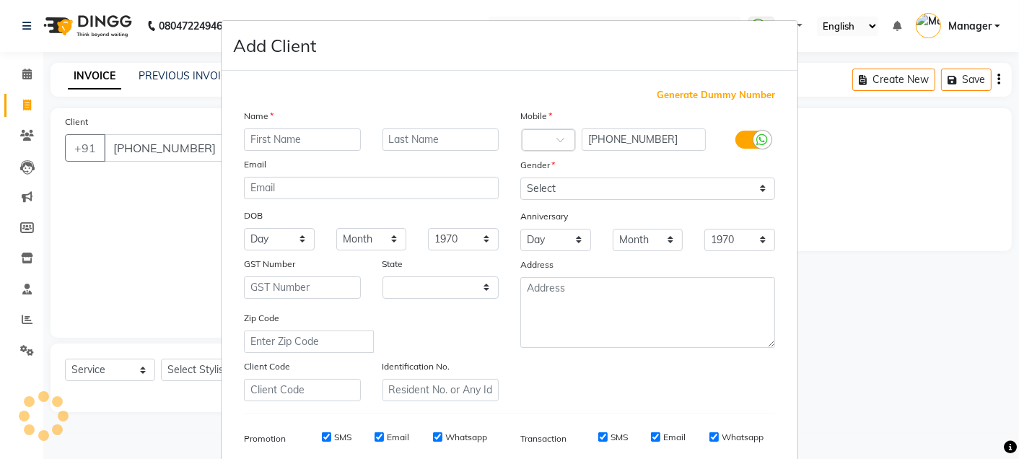
select select "22"
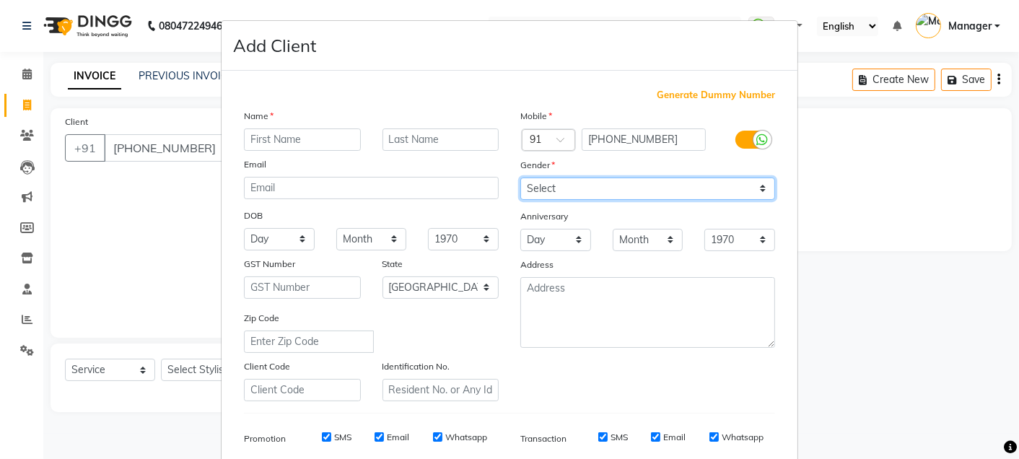
click at [559, 185] on select "Select [DEMOGRAPHIC_DATA] [DEMOGRAPHIC_DATA] Other Prefer Not To Say" at bounding box center [647, 189] width 255 height 22
select select "[DEMOGRAPHIC_DATA]"
click at [520, 178] on select "Select [DEMOGRAPHIC_DATA] [DEMOGRAPHIC_DATA] Other Prefer Not To Say" at bounding box center [647, 189] width 255 height 22
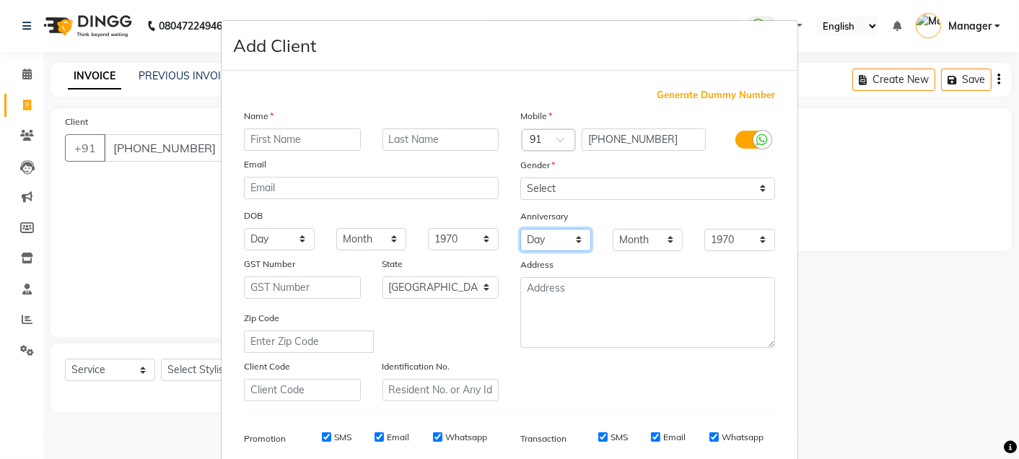
click at [561, 237] on select "Day 01 02 03 04 05 06 07 08 09 10 11 12 13 14 15 16 17 18 19 20 21 22 23 24 25 …" at bounding box center [555, 240] width 71 height 22
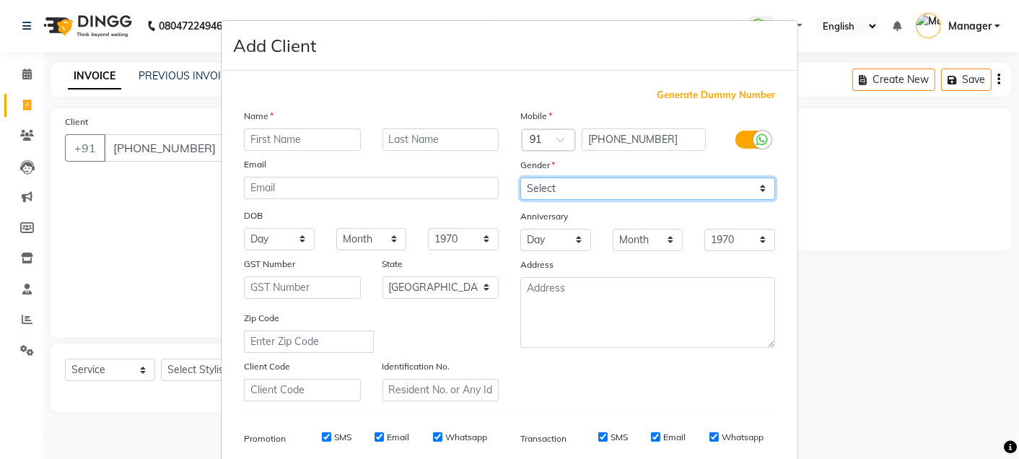
click at [646, 189] on select "Select [DEMOGRAPHIC_DATA] [DEMOGRAPHIC_DATA] Other Prefer Not To Say" at bounding box center [647, 189] width 255 height 22
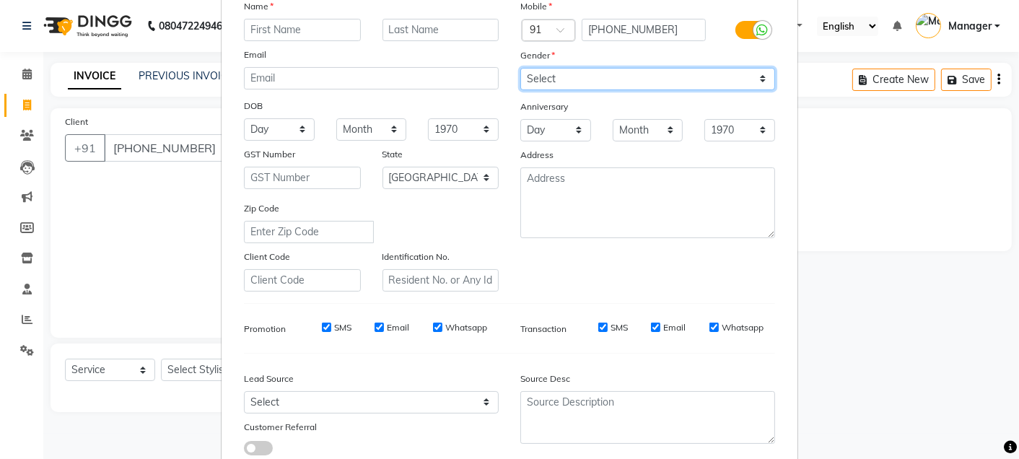
scroll to position [123, 0]
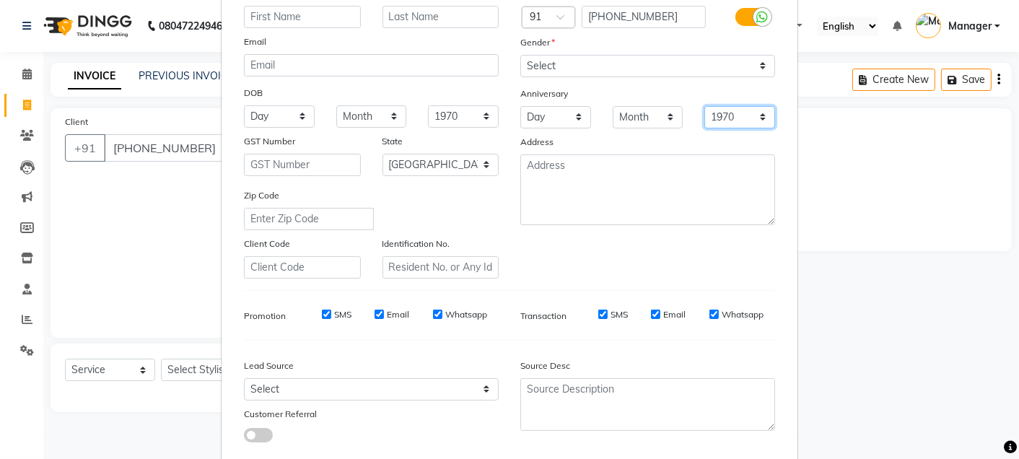
click at [741, 122] on select "1970 1971 1972 1973 1974 1975 1976 1977 1978 1979 1980 1981 1982 1983 1984 1985…" at bounding box center [739, 117] width 71 height 22
click at [660, 142] on div "Address" at bounding box center [647, 144] width 276 height 20
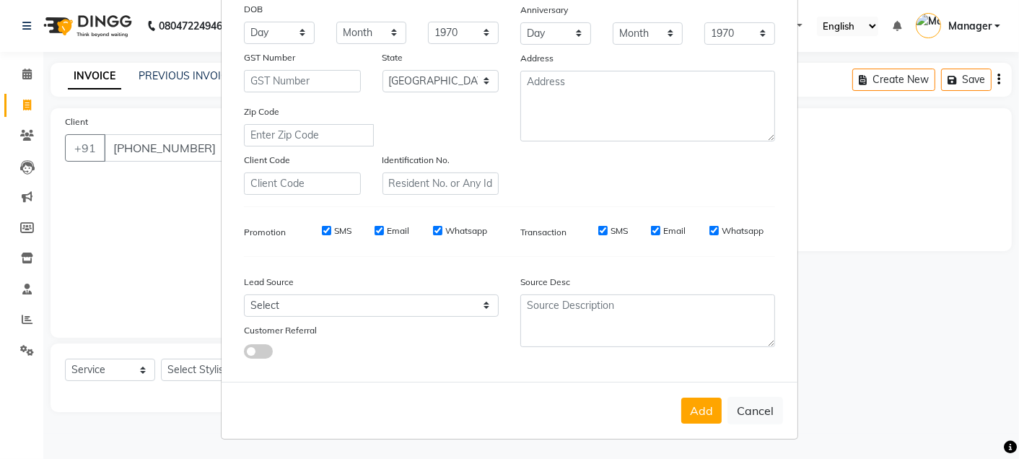
scroll to position [0, 0]
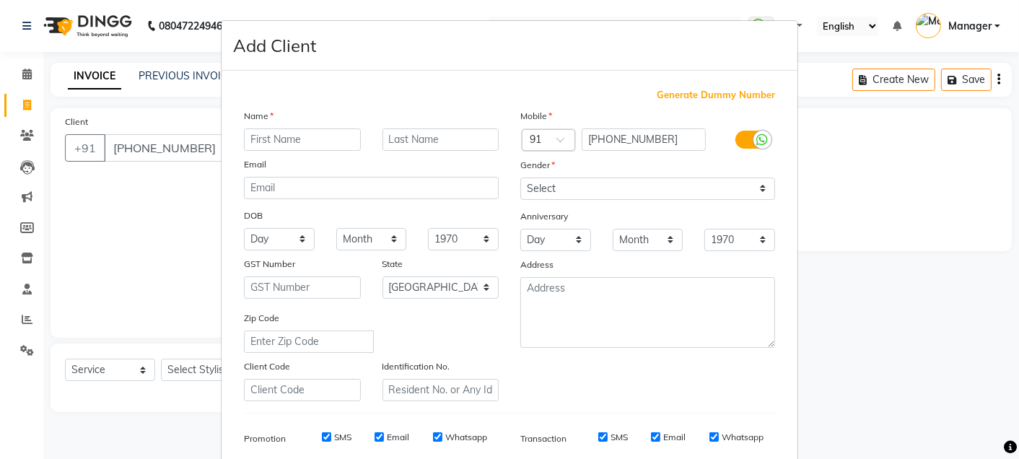
click at [548, 140] on div at bounding box center [548, 140] width 52 height 15
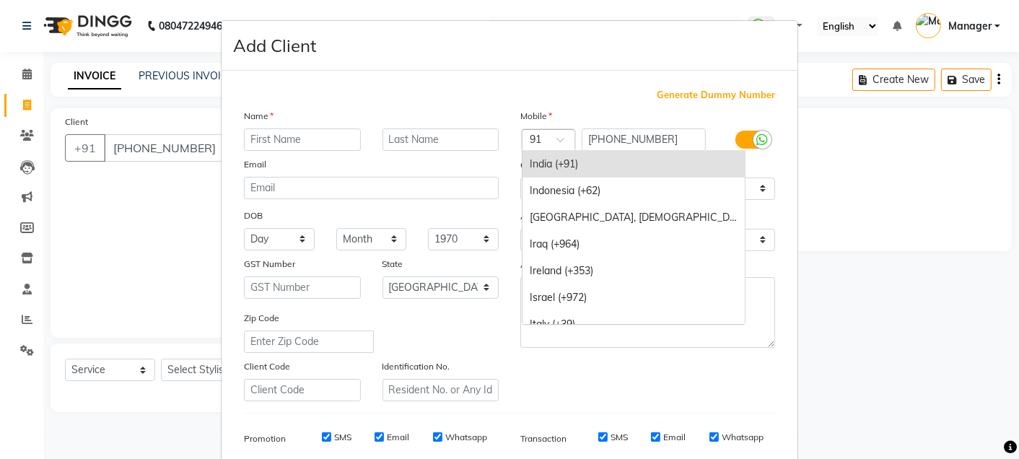
click at [543, 143] on div at bounding box center [548, 140] width 52 height 15
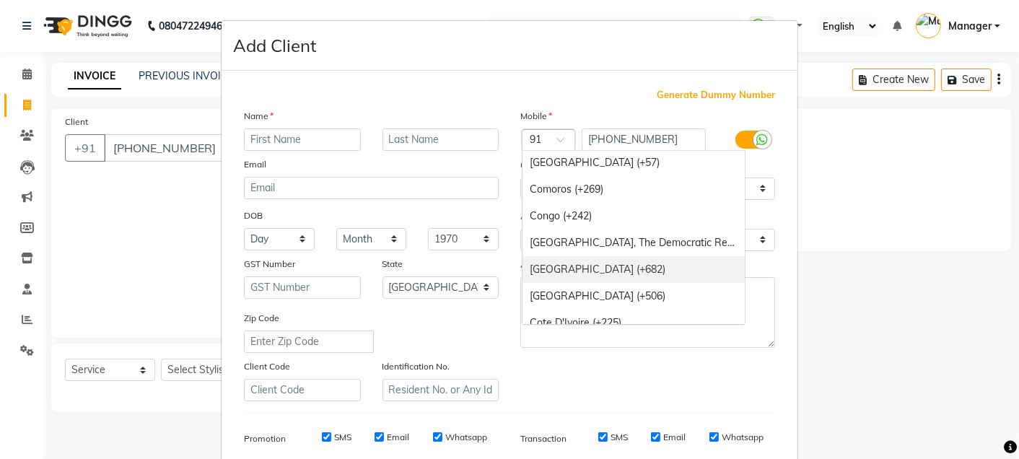
scroll to position [1232, 0]
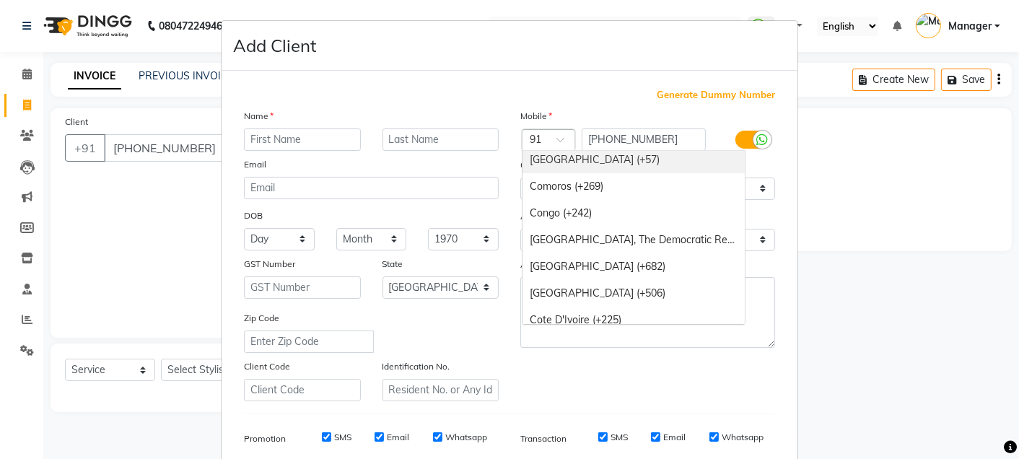
click at [558, 133] on div at bounding box center [548, 140] width 52 height 15
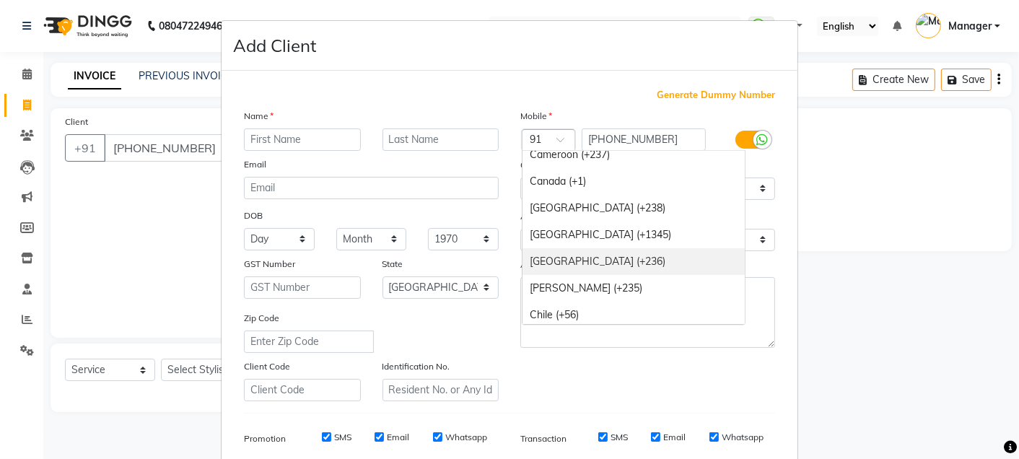
scroll to position [965, 0]
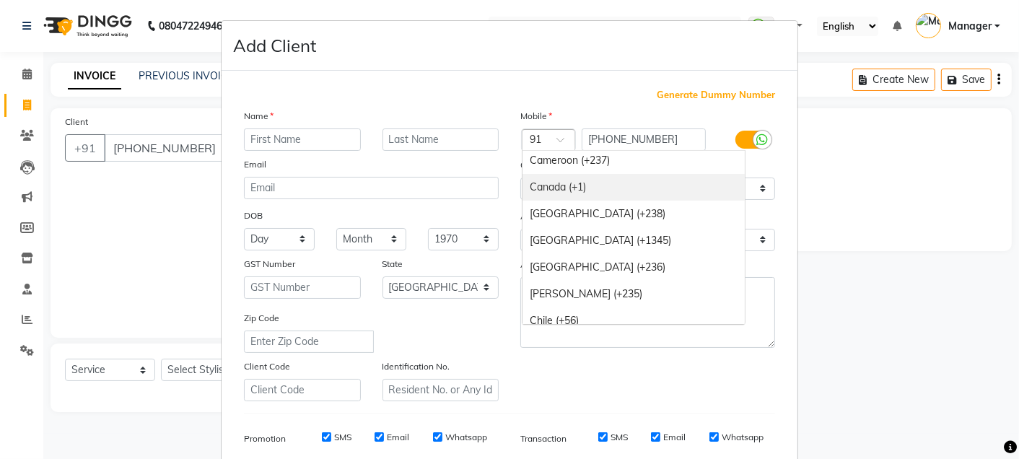
click at [622, 187] on div "Canada (+1)" at bounding box center [633, 187] width 222 height 27
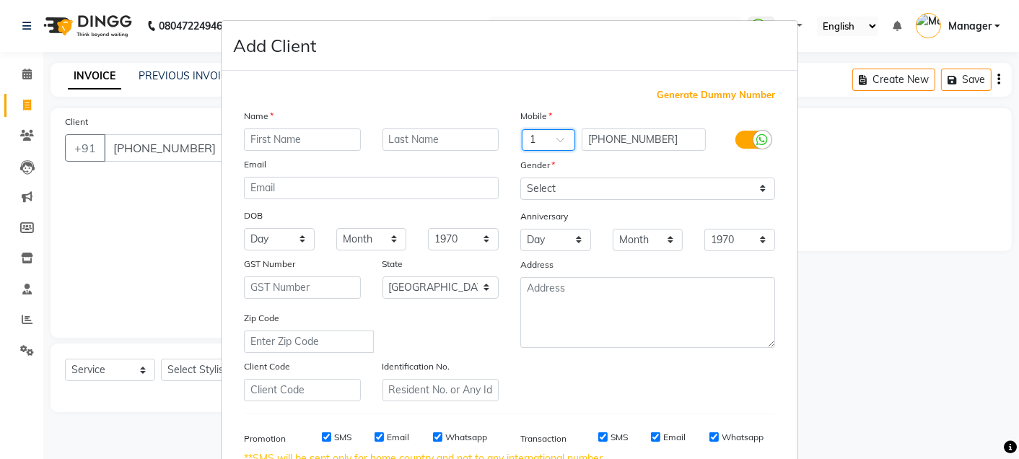
scroll to position [222, 0]
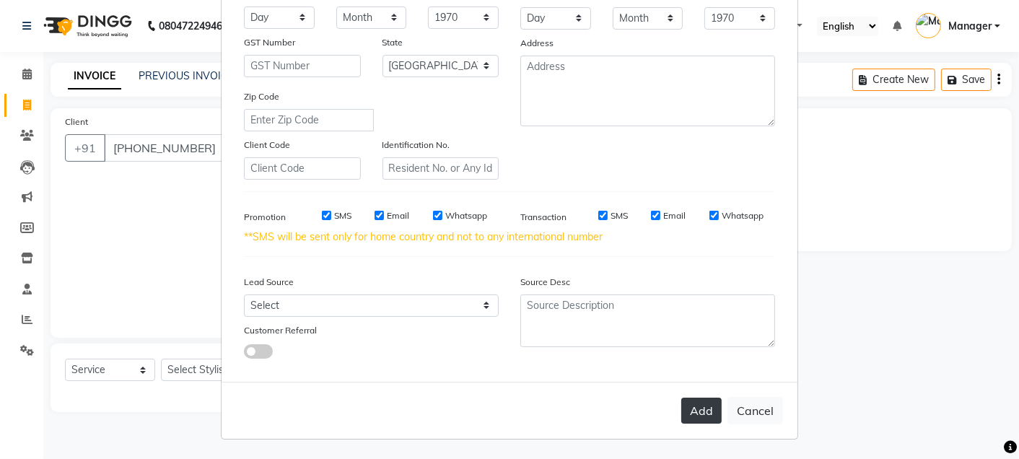
click at [705, 409] on button "Add" at bounding box center [701, 411] width 40 height 26
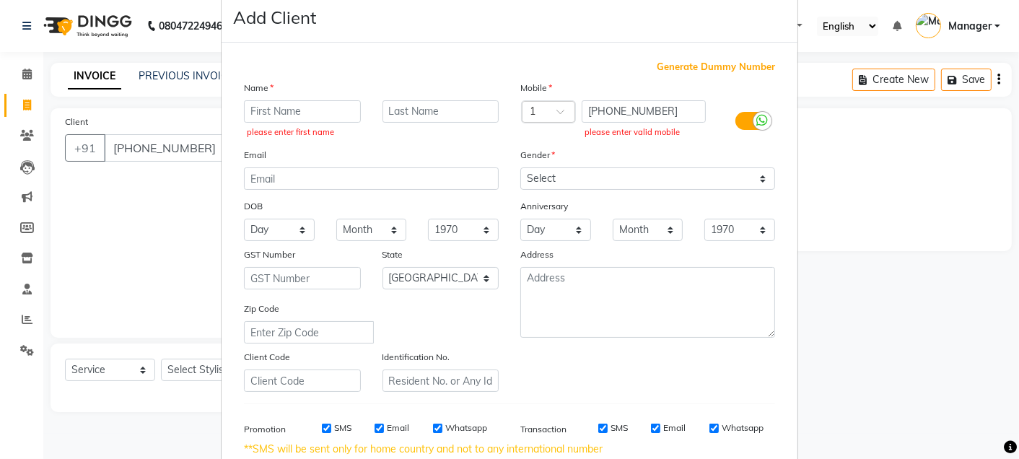
scroll to position [0, 0]
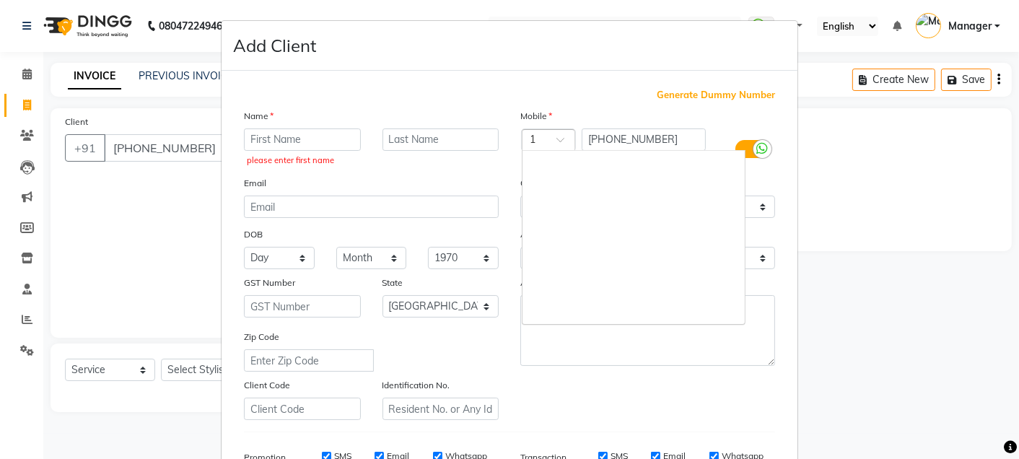
click at [559, 141] on span at bounding box center [565, 143] width 18 height 15
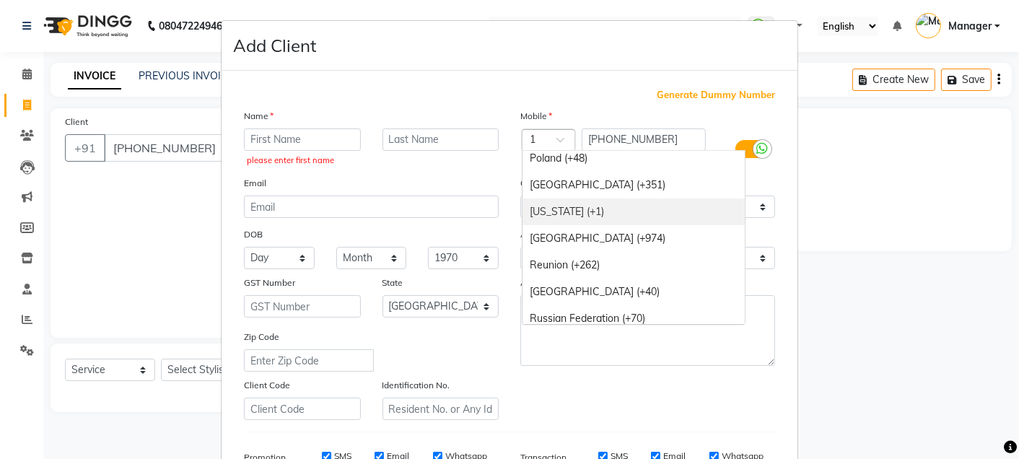
scroll to position [4548, 0]
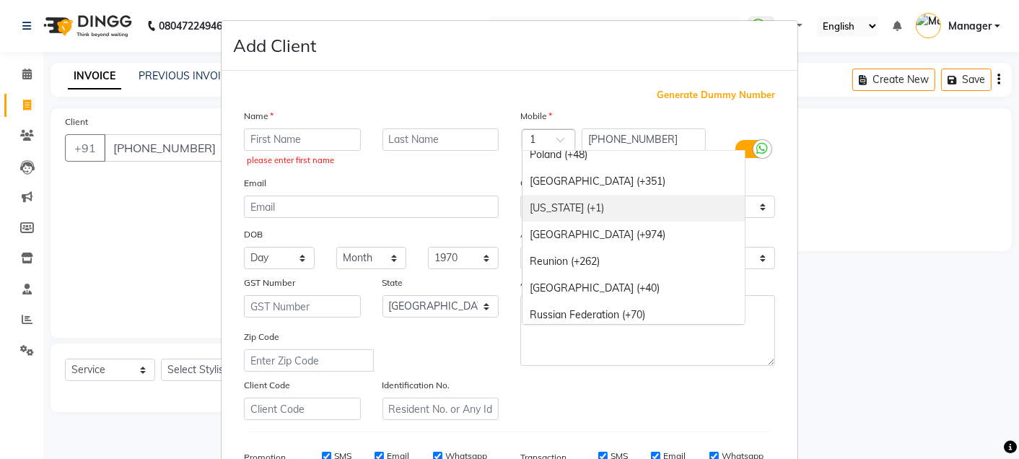
click at [614, 203] on div "[US_STATE] (+1)" at bounding box center [633, 208] width 222 height 27
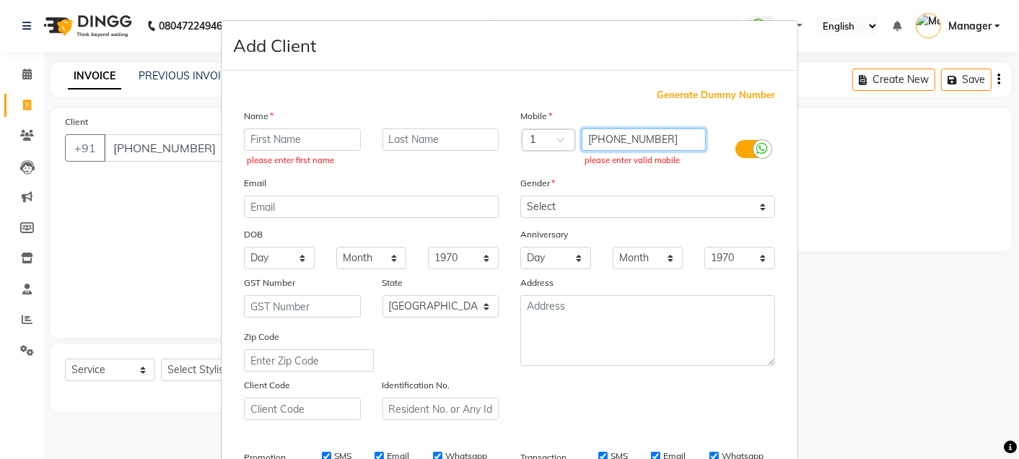
click at [590, 139] on input "[PHONE_NUMBER]" at bounding box center [644, 139] width 125 height 22
click at [587, 139] on input "18584059533" at bounding box center [644, 139] width 125 height 22
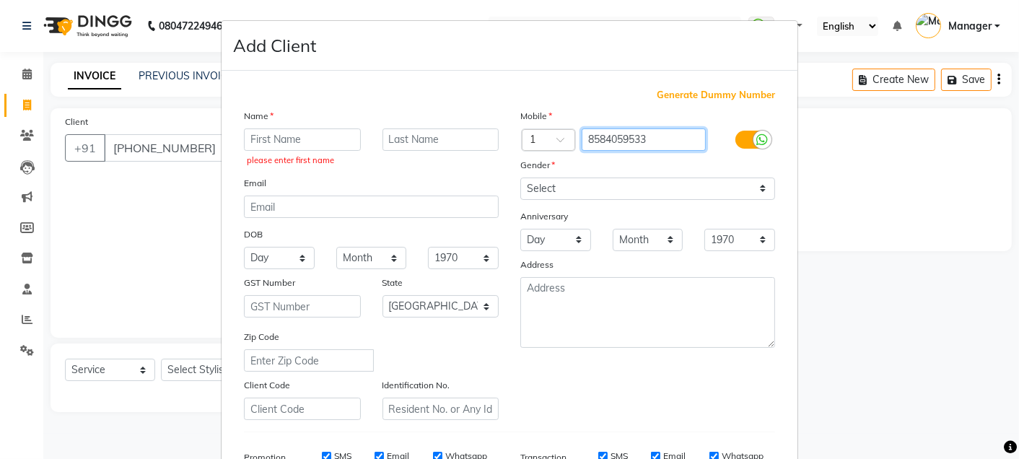
scroll to position [241, 0]
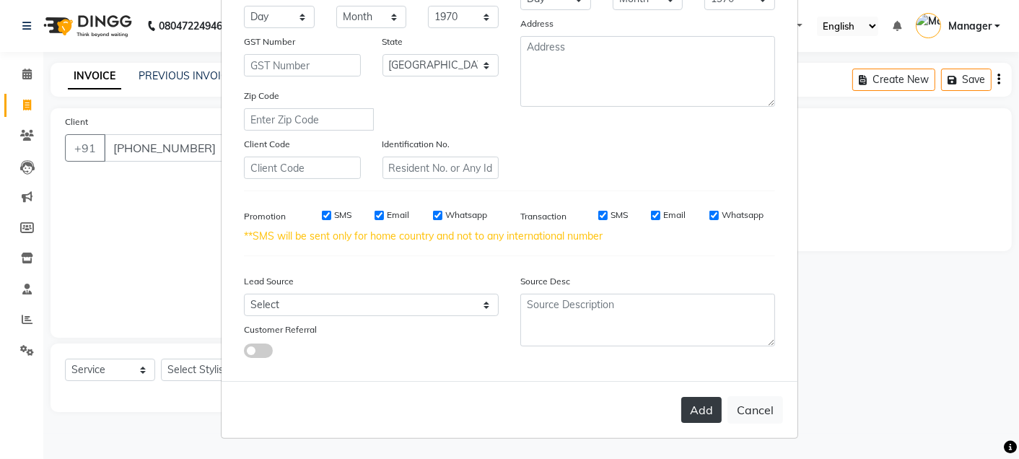
type input "8584059533"
click at [693, 399] on button "Add" at bounding box center [701, 410] width 40 height 26
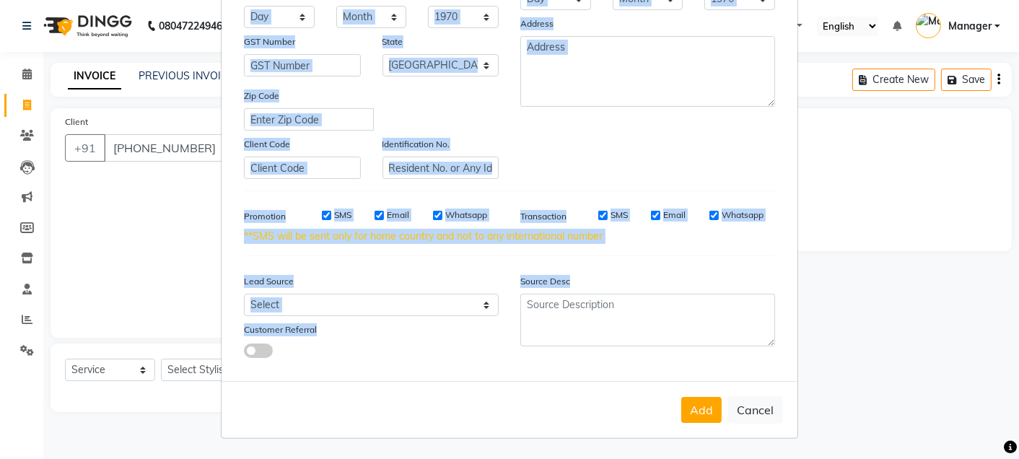
drag, startPoint x: 819, startPoint y: 286, endPoint x: 677, endPoint y: 275, distance: 142.6
click at [677, 275] on ngb-modal-window "Add Client Generate Dummy Number Name please enter first name Email DOB Day 01 …" at bounding box center [509, 229] width 1019 height 459
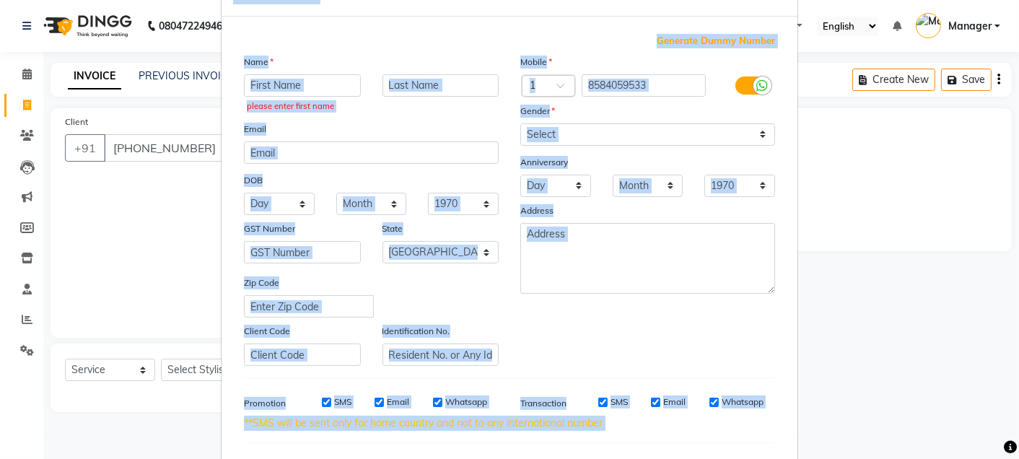
scroll to position [0, 0]
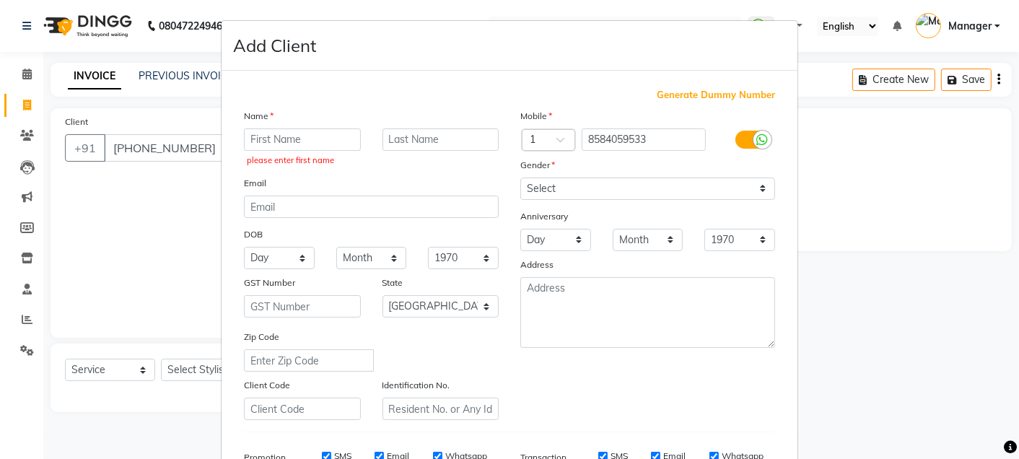
click at [831, 303] on ngb-modal-window "Add Client Generate Dummy Number Name please enter first name Email DOB Day 01 …" at bounding box center [509, 229] width 1019 height 459
click at [321, 133] on input "text" at bounding box center [302, 139] width 117 height 22
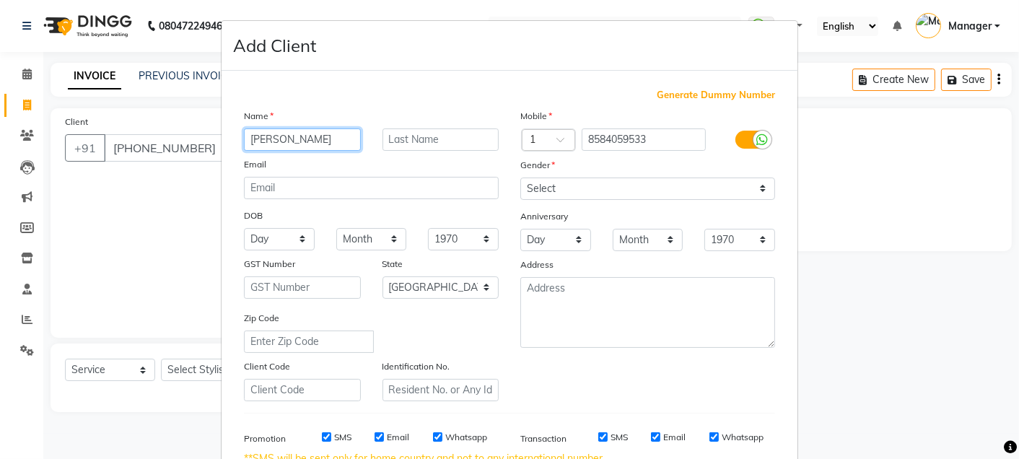
type input "[PERSON_NAME]"
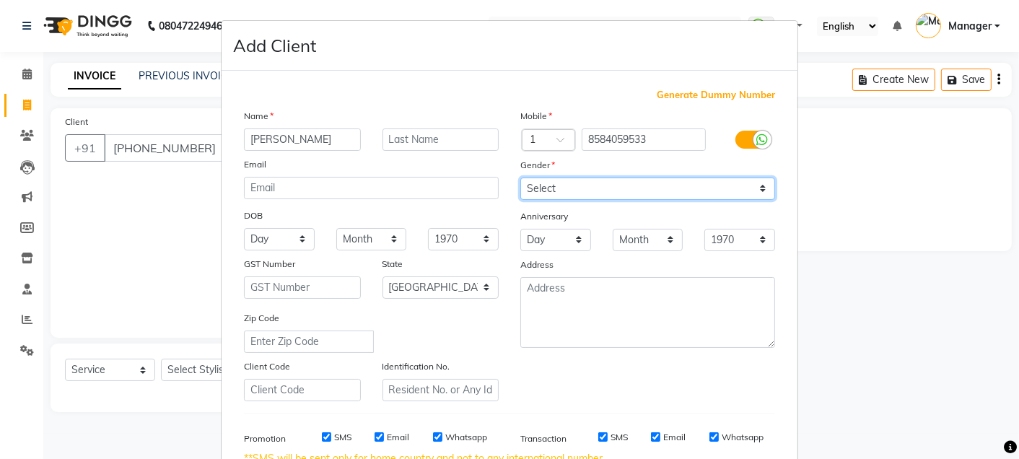
click at [625, 180] on select "Select [DEMOGRAPHIC_DATA] [DEMOGRAPHIC_DATA] Other Prefer Not To Say" at bounding box center [647, 189] width 255 height 22
click at [520, 178] on select "Select [DEMOGRAPHIC_DATA] [DEMOGRAPHIC_DATA] Other Prefer Not To Say" at bounding box center [647, 189] width 255 height 22
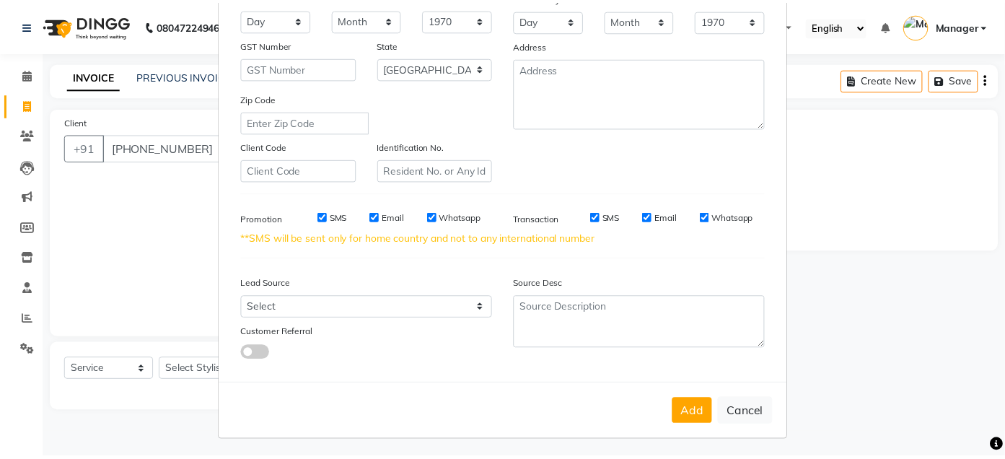
scroll to position [222, 0]
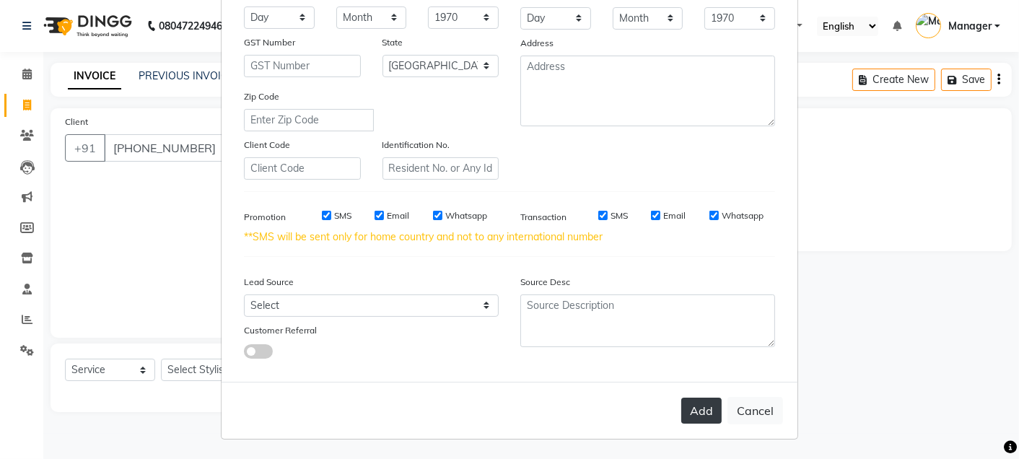
click at [701, 416] on button "Add" at bounding box center [701, 411] width 40 height 26
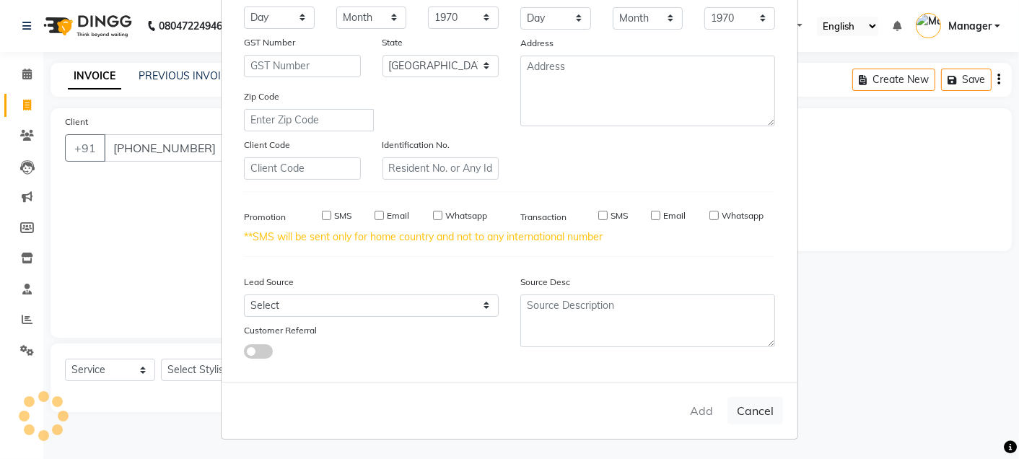
type input "85******33"
select select
select select "null"
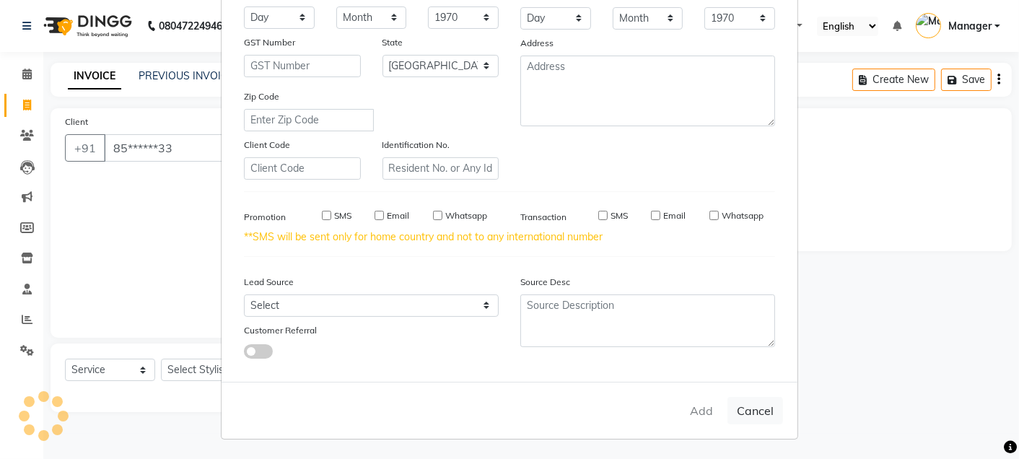
select select
checkbox input "false"
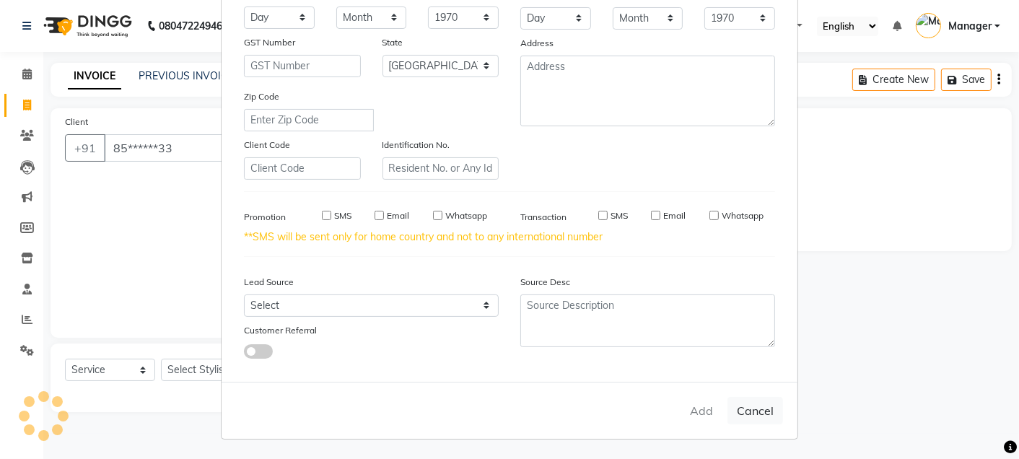
checkbox input "false"
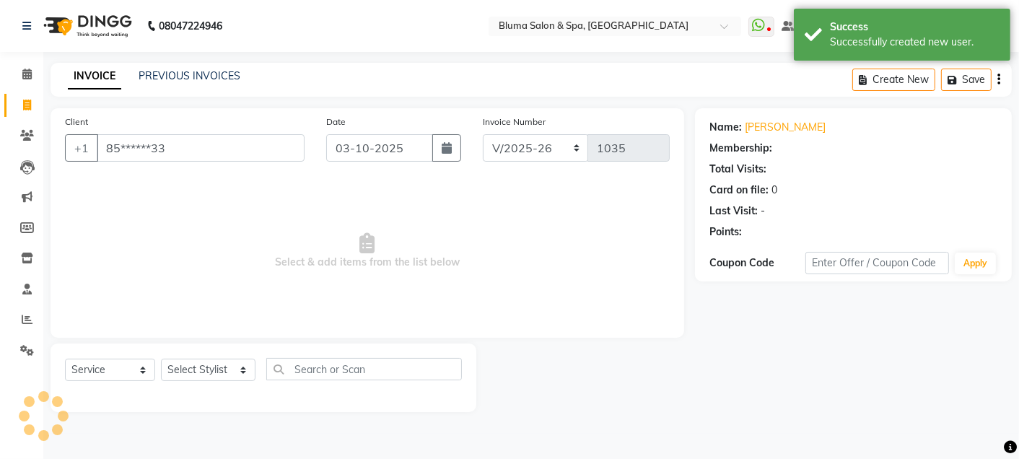
select select "1: Object"
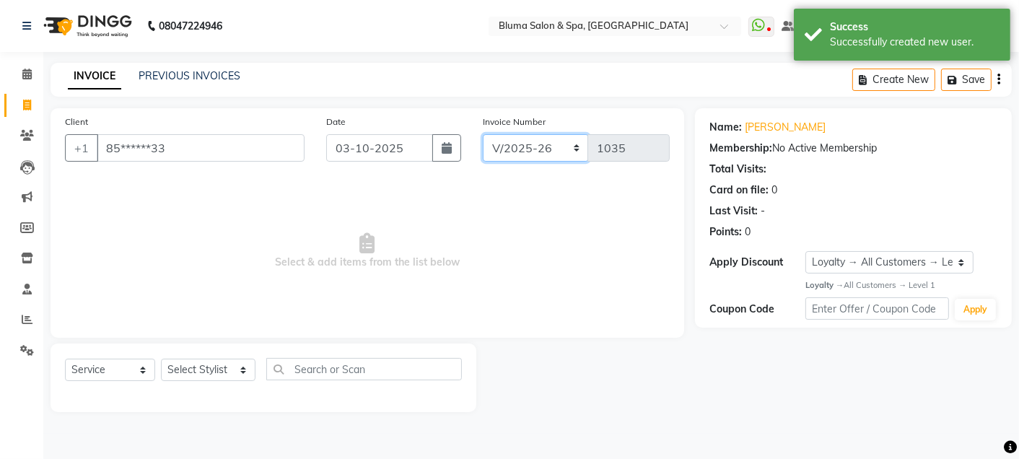
click at [535, 150] on select "ALN/2025-26 AL/2025-26 BKN/2025-26 BK/2025-26 V/2025 V/2025-26" at bounding box center [536, 147] width 106 height 27
select select "7729"
click at [483, 134] on select "ALN/2025-26 AL/2025-26 BKN/2025-26 BK/2025-26 V/2025 V/2025-26" at bounding box center [536, 147] width 106 height 27
type input "0292"
click at [241, 380] on select "Select Stylist Admin Ajay [PERSON_NAME] [PERSON_NAME] [PERSON_NAME] [PERSON_NAM…" at bounding box center [208, 370] width 95 height 22
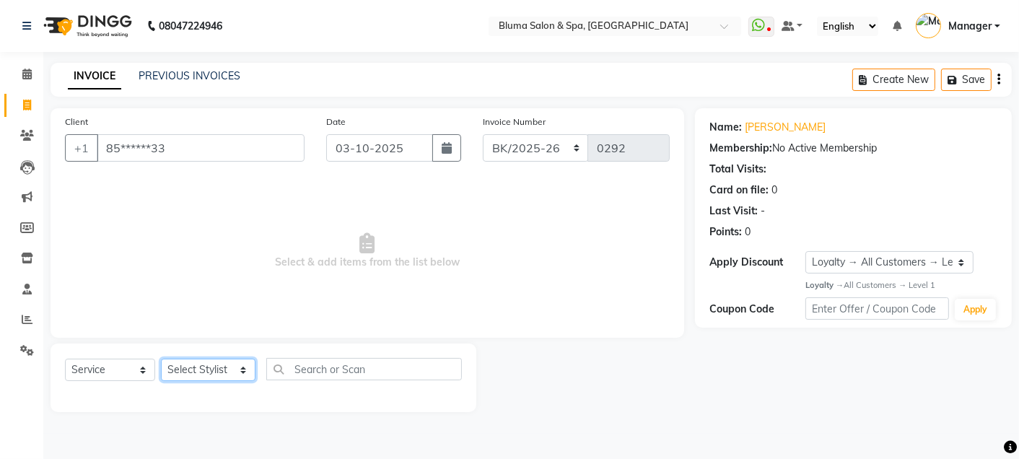
select select "85199"
click at [161, 359] on select "Select Stylist Admin Ajay [PERSON_NAME] [PERSON_NAME] [PERSON_NAME] [PERSON_NAM…" at bounding box center [208, 370] width 95 height 22
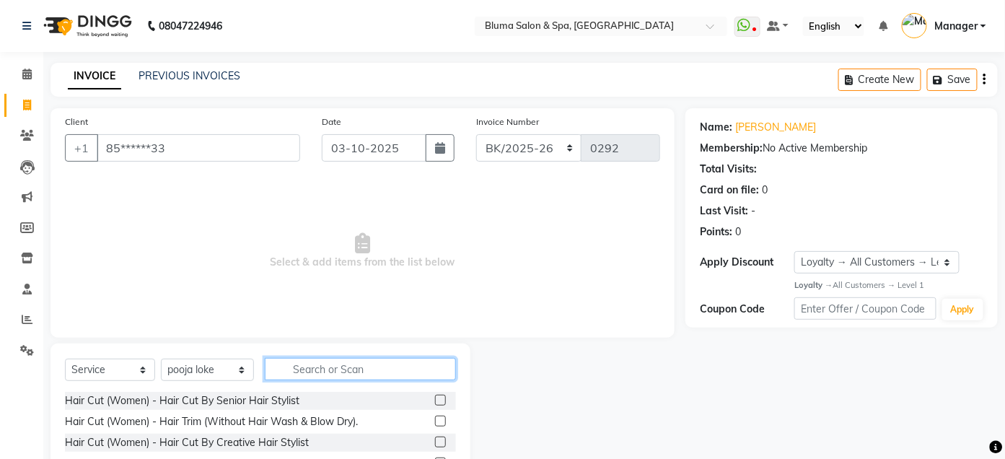
click at [365, 374] on input "text" at bounding box center [360, 369] width 191 height 22
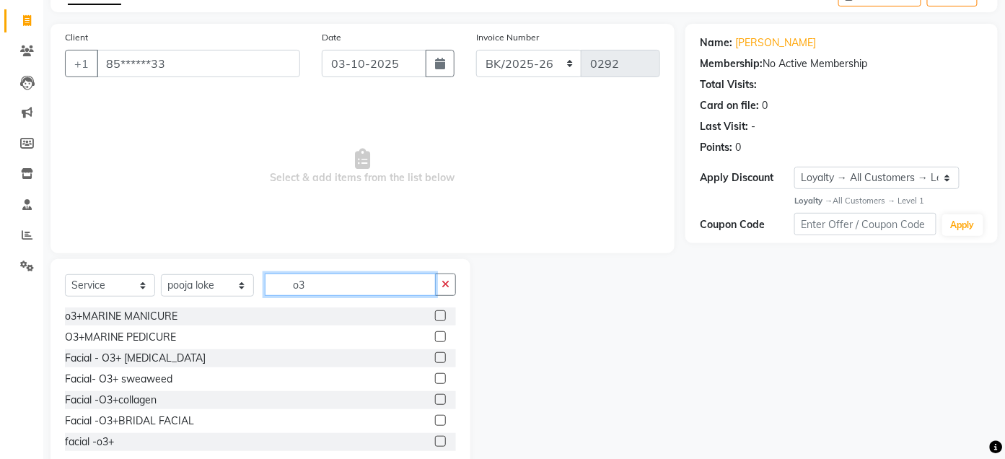
scroll to position [89, 0]
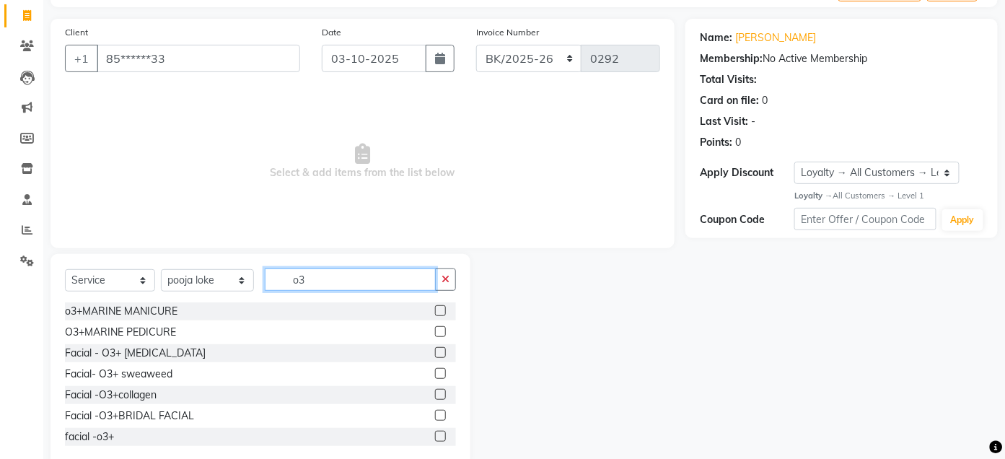
type input "o3"
click at [435, 354] on label at bounding box center [440, 352] width 11 height 11
click at [435, 354] on input "checkbox" at bounding box center [439, 353] width 9 height 9
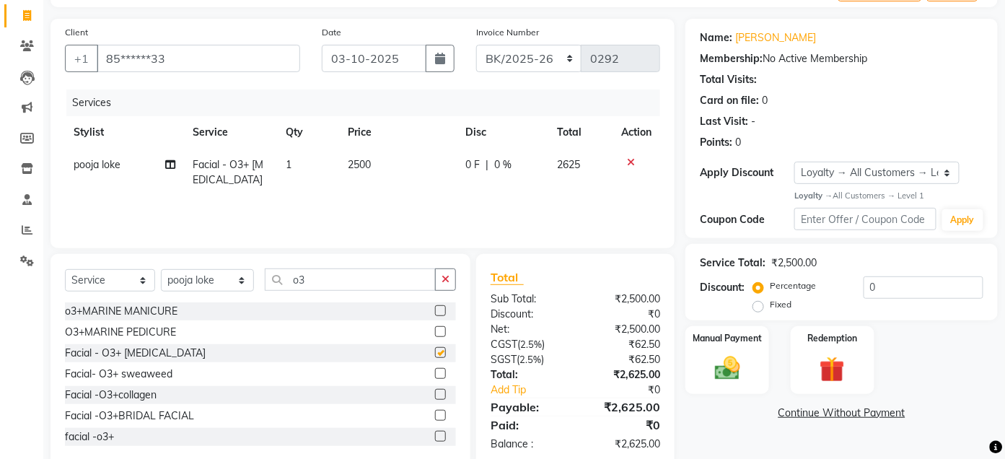
checkbox input "false"
click at [452, 284] on button "button" at bounding box center [445, 279] width 21 height 22
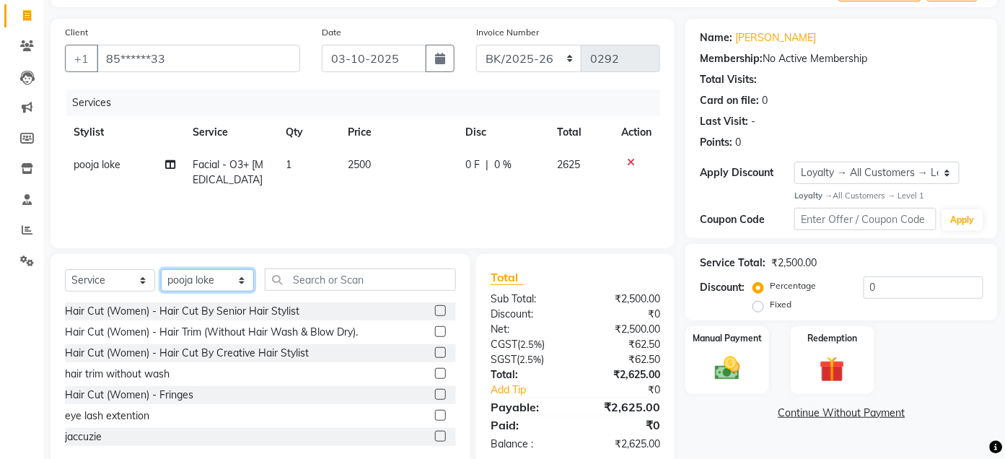
click at [241, 281] on select "Select Stylist Admin Ajay [PERSON_NAME] [PERSON_NAME] [PERSON_NAME] [PERSON_NAM…" at bounding box center [207, 280] width 93 height 22
select select "17128"
click at [161, 269] on select "Select Stylist Admin Ajay [PERSON_NAME] [PERSON_NAME] [PERSON_NAME] [PERSON_NAM…" at bounding box center [207, 280] width 93 height 22
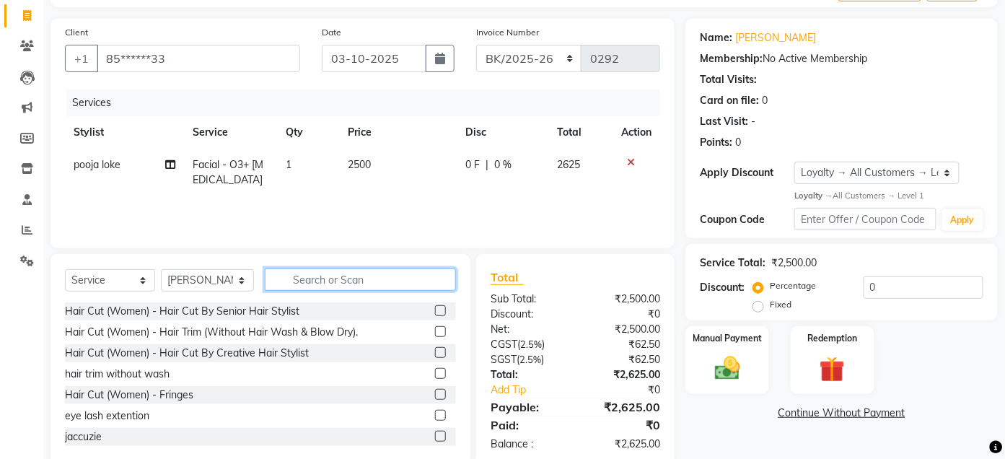
click at [364, 276] on input "text" at bounding box center [360, 279] width 191 height 22
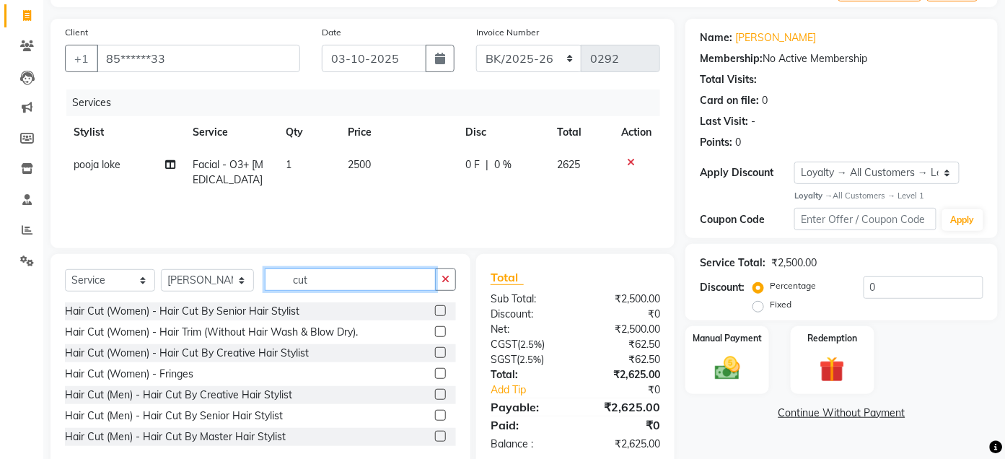
type input "cut"
click at [435, 393] on label at bounding box center [440, 394] width 11 height 11
click at [435, 393] on input "checkbox" at bounding box center [439, 394] width 9 height 9
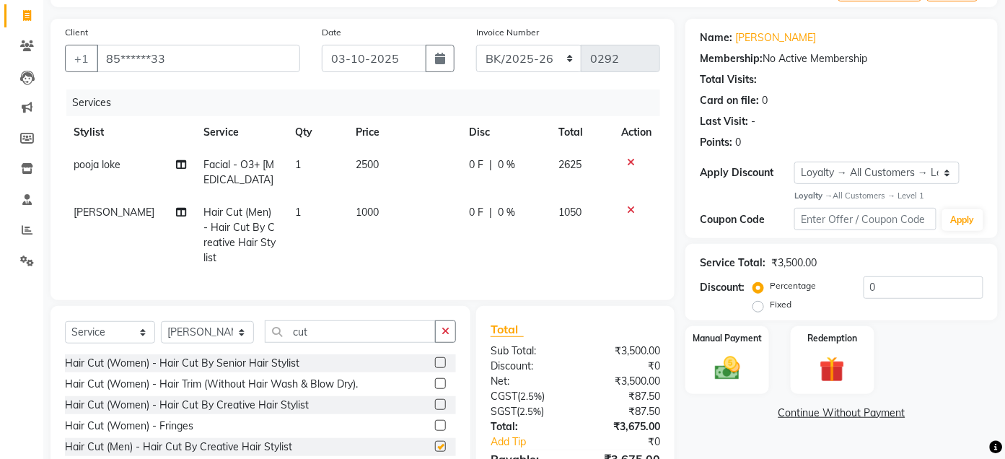
checkbox input "false"
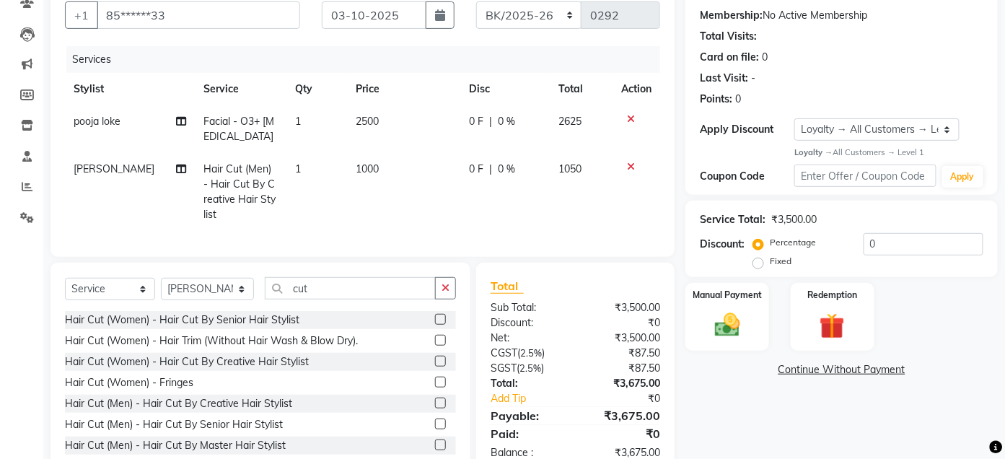
scroll to position [184, 0]
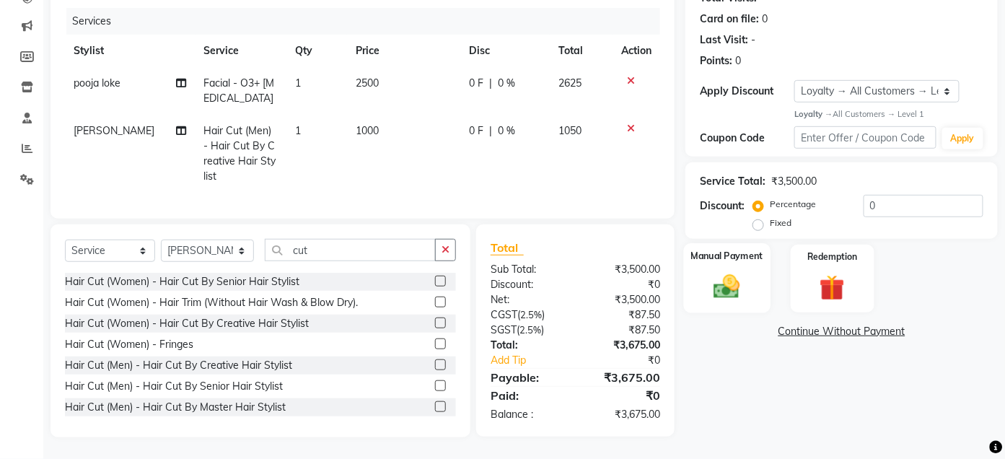
click at [720, 275] on img at bounding box center [727, 287] width 43 height 30
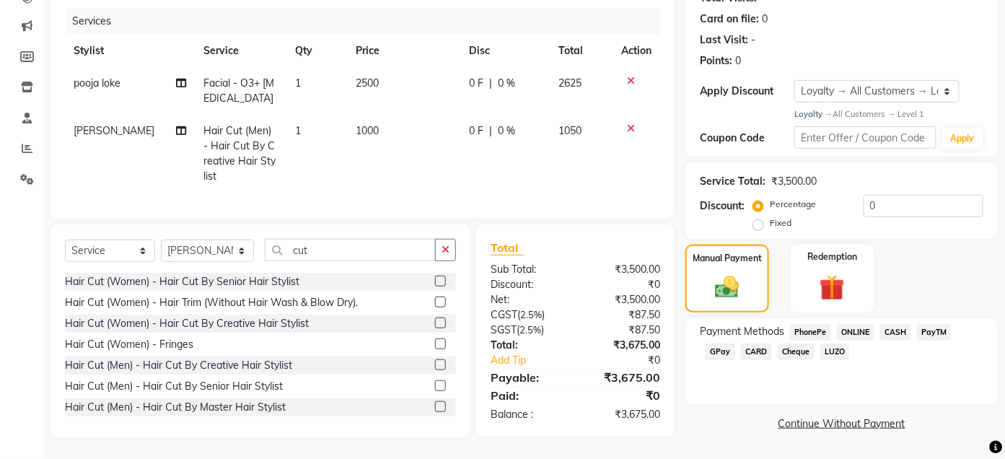
click at [900, 324] on span "CASH" at bounding box center [895, 332] width 31 height 17
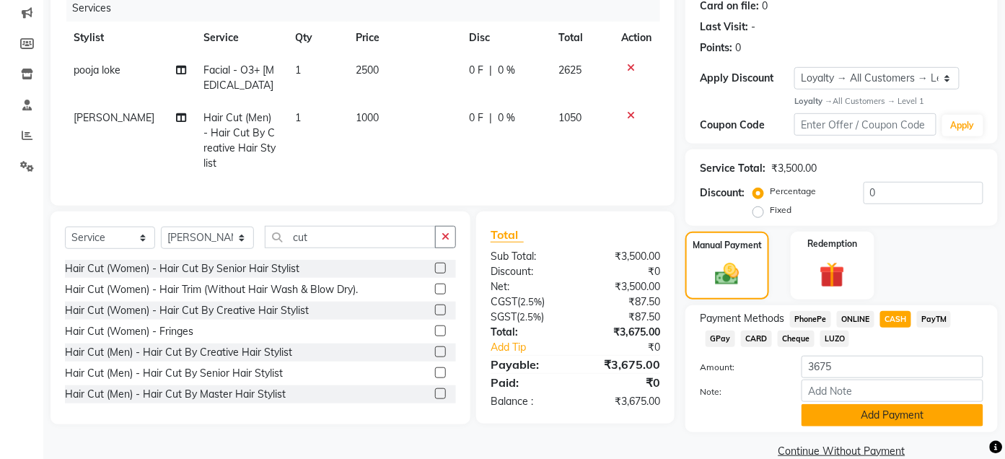
click at [846, 413] on button "Add Payment" at bounding box center [893, 415] width 182 height 22
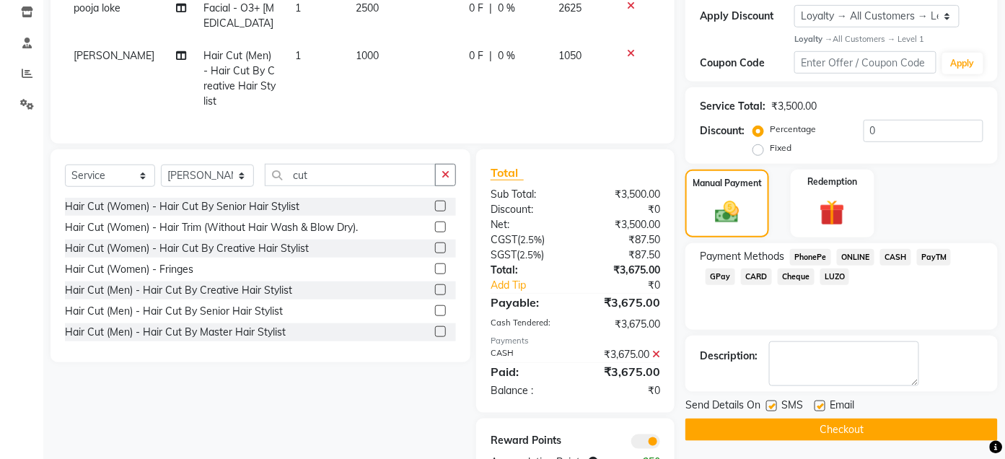
scroll to position [305, 0]
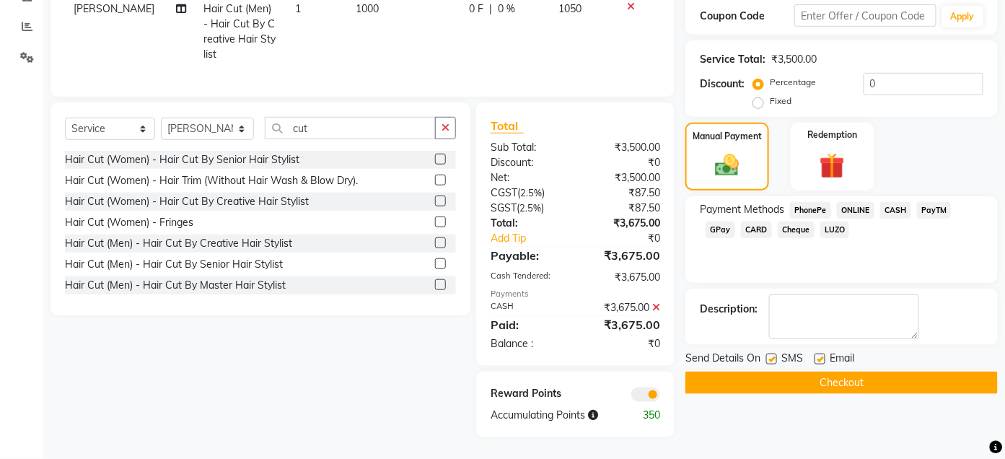
click at [860, 372] on button "Checkout" at bounding box center [841, 383] width 312 height 22
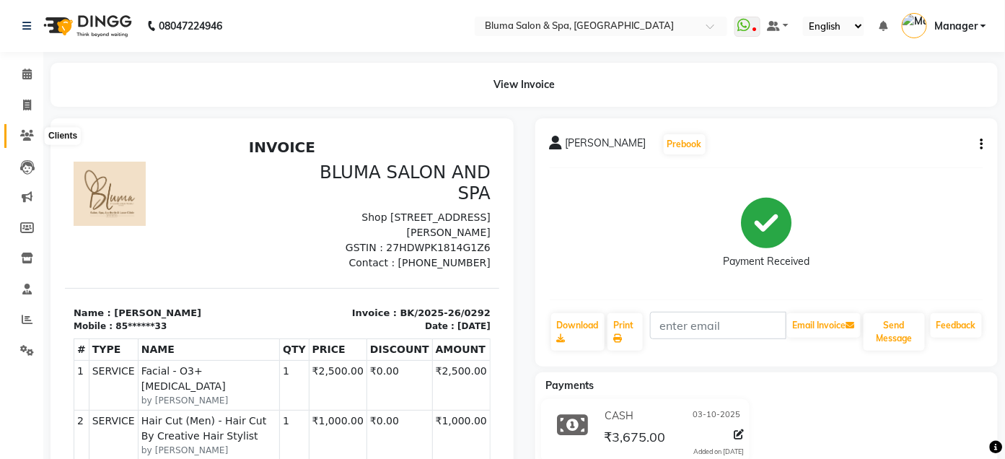
click at [25, 139] on icon at bounding box center [27, 135] width 14 height 11
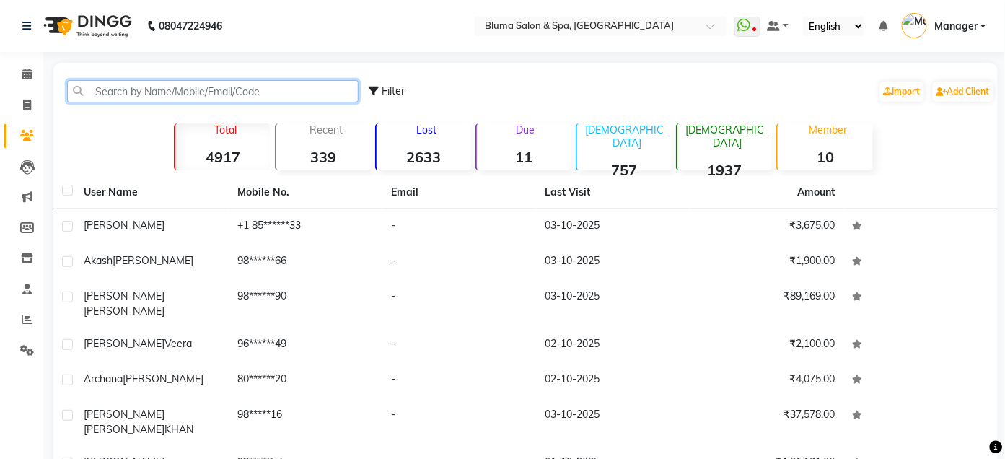
click at [178, 86] on input "text" at bounding box center [213, 91] width 292 height 22
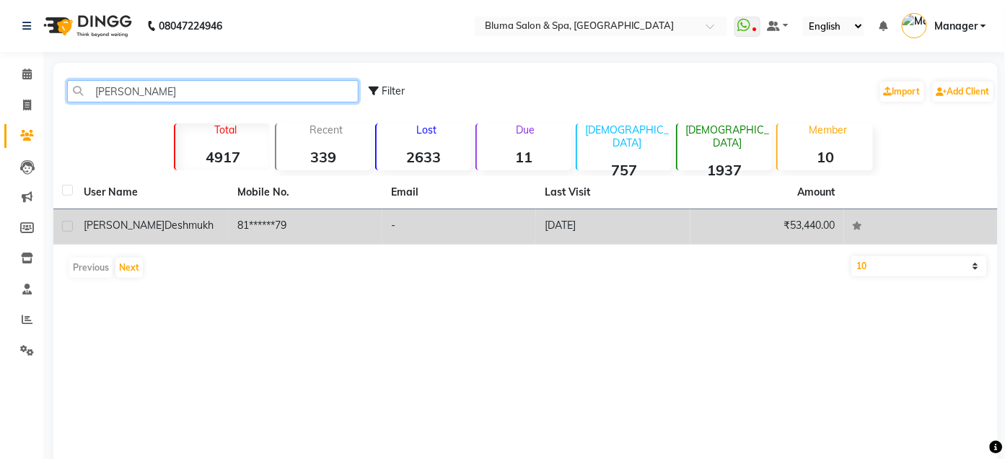
type input "[PERSON_NAME]"
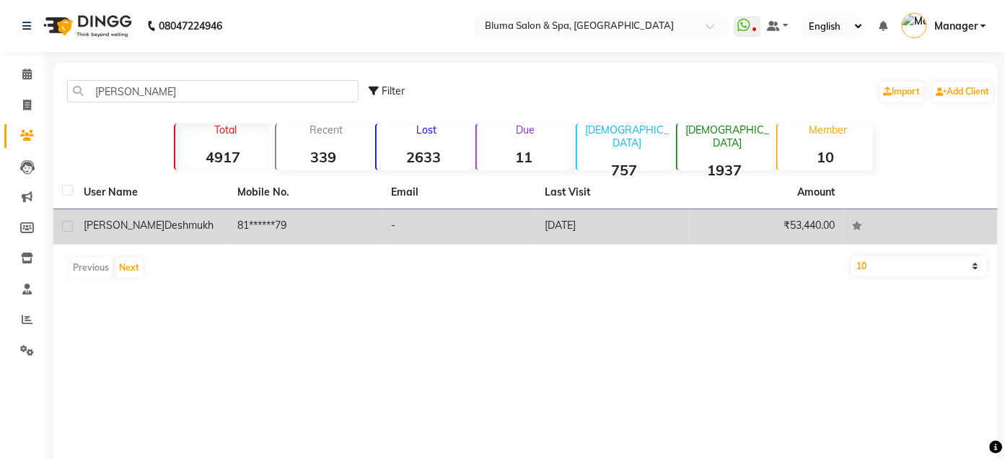
click at [215, 240] on td "[PERSON_NAME]" at bounding box center [152, 226] width 154 height 35
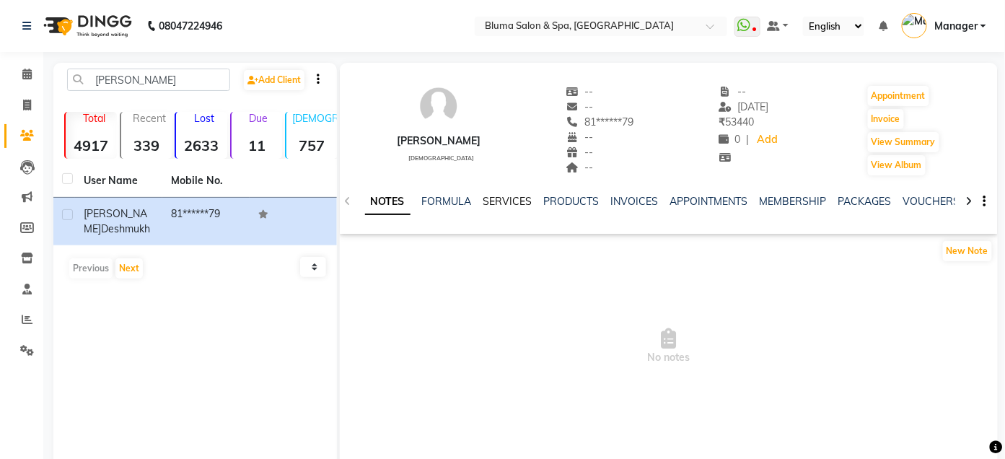
click at [486, 203] on link "SERVICES" at bounding box center [507, 201] width 49 height 13
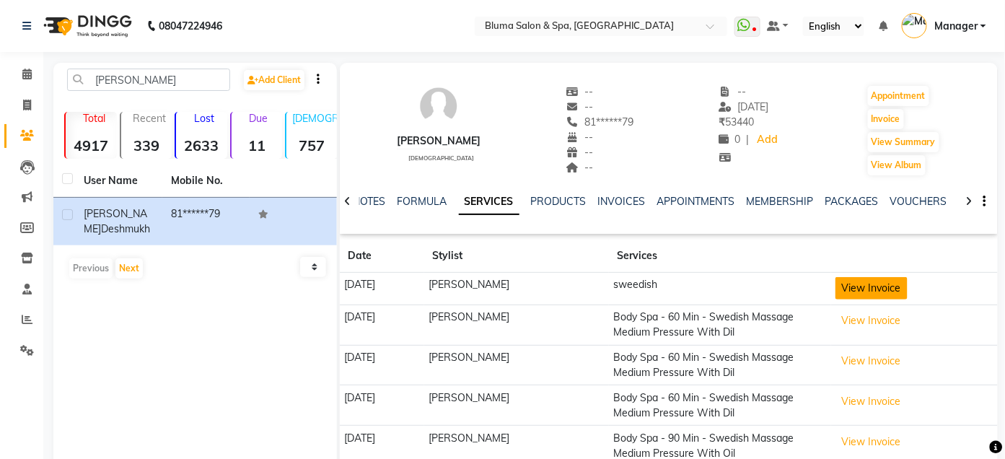
click at [836, 289] on button "View Invoice" at bounding box center [872, 288] width 72 height 22
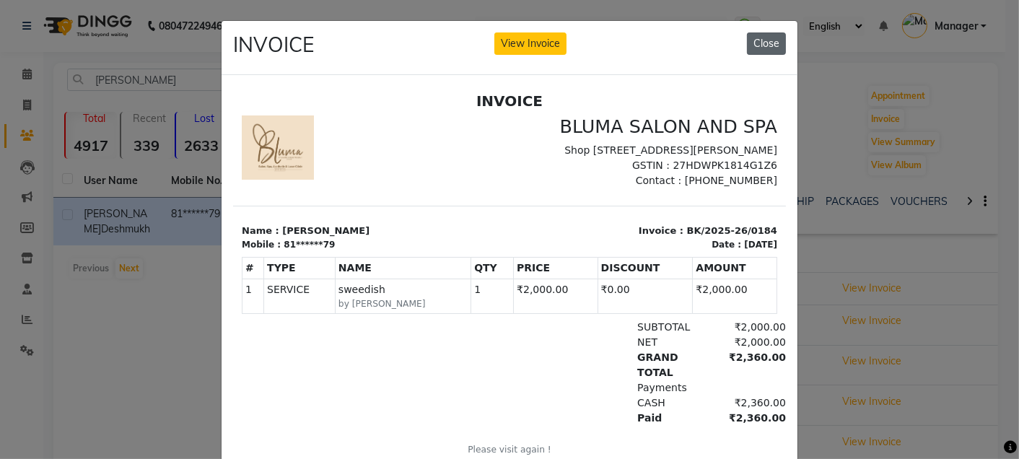
click at [771, 44] on button "Close" at bounding box center [766, 43] width 39 height 22
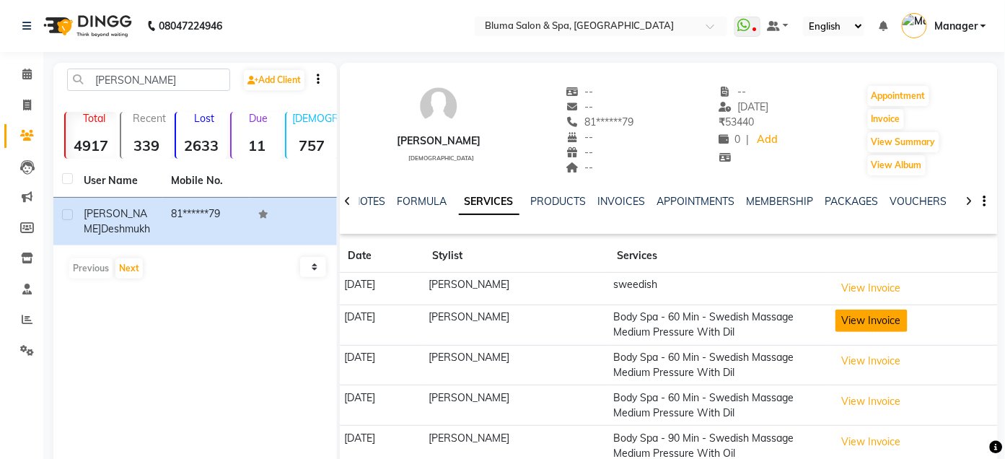
click at [881, 317] on button "View Invoice" at bounding box center [872, 321] width 72 height 22
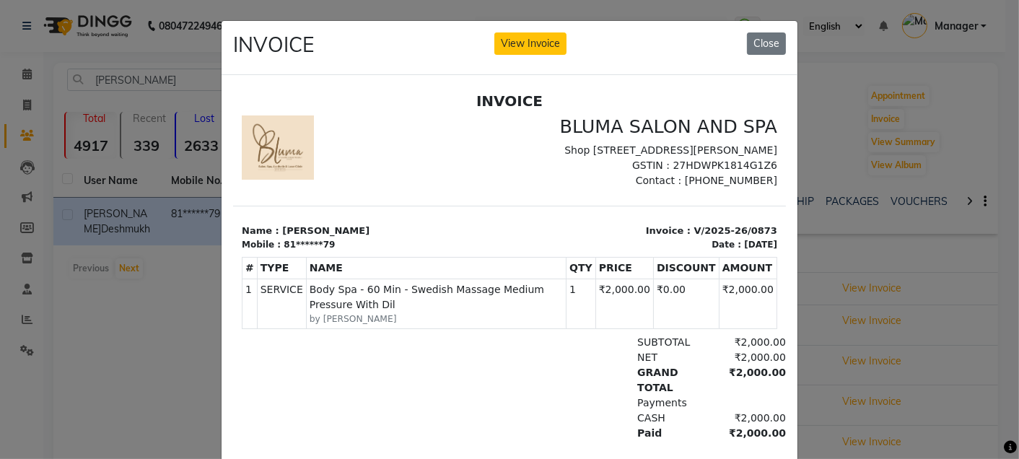
click at [763, 55] on div "INVOICE View Invoice Close" at bounding box center [510, 48] width 576 height 54
click at [763, 52] on button "Close" at bounding box center [766, 43] width 39 height 22
